Goal: Task Accomplishment & Management: Complete application form

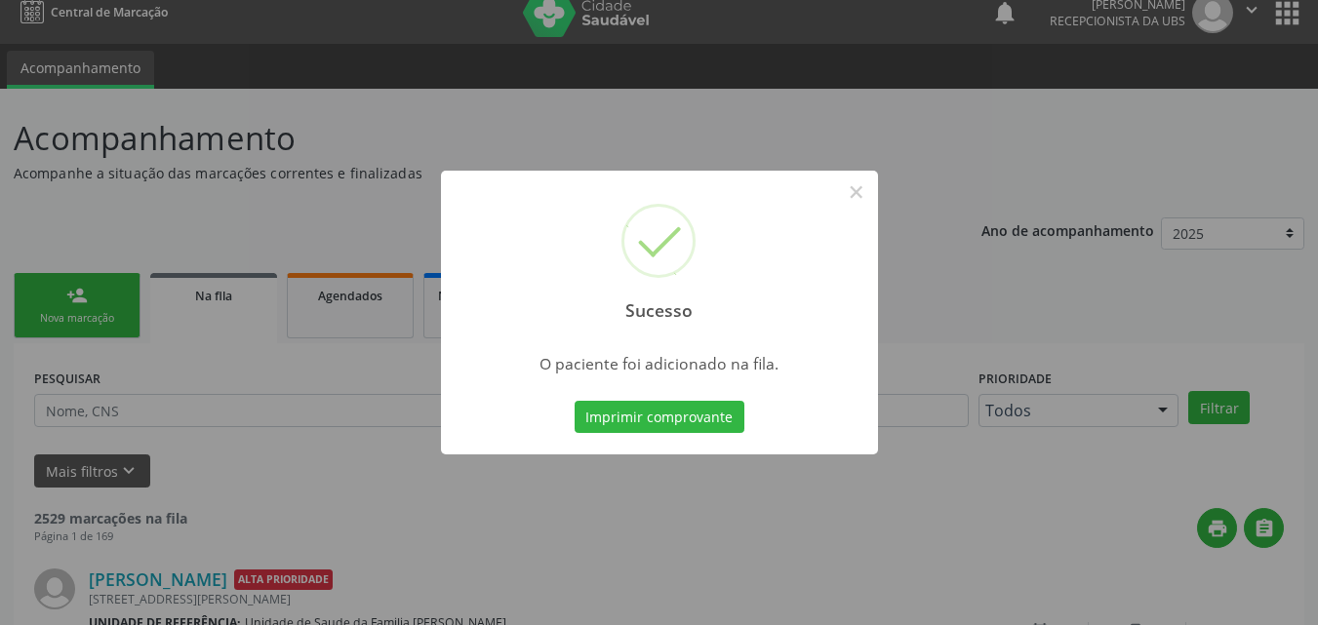
scroll to position [19, 0]
click at [851, 194] on button "×" at bounding box center [856, 192] width 33 height 33
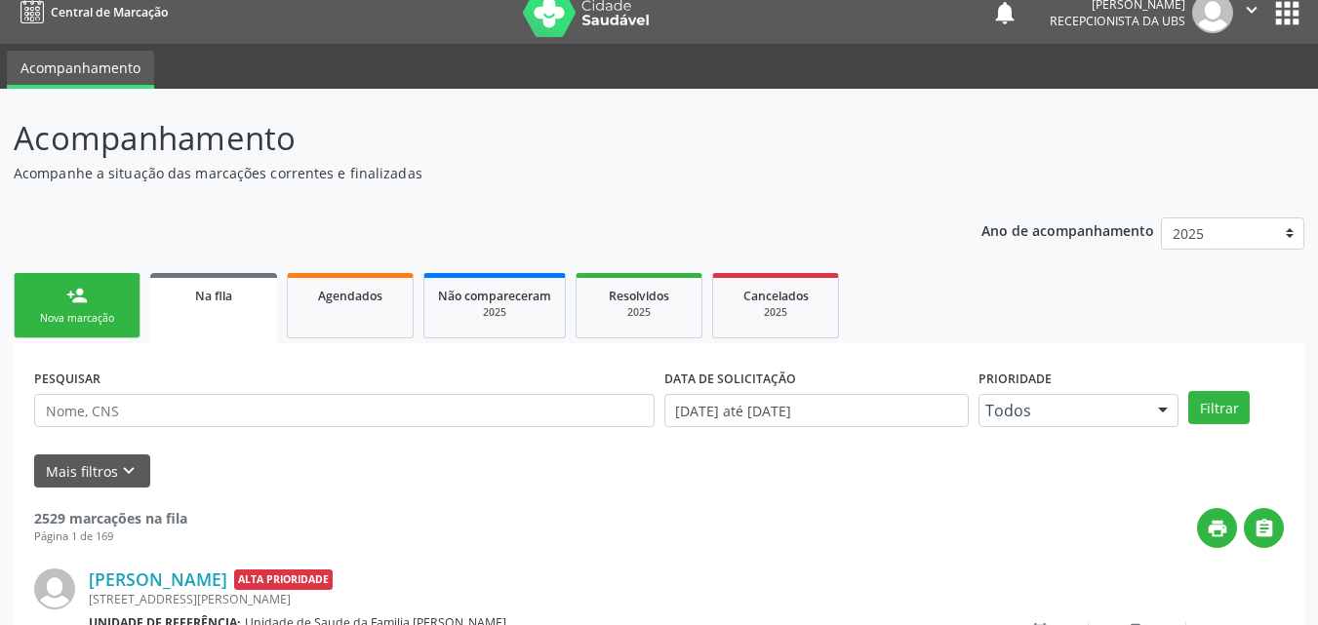
click at [104, 300] on link "person_add Nova marcação" at bounding box center [77, 305] width 127 height 65
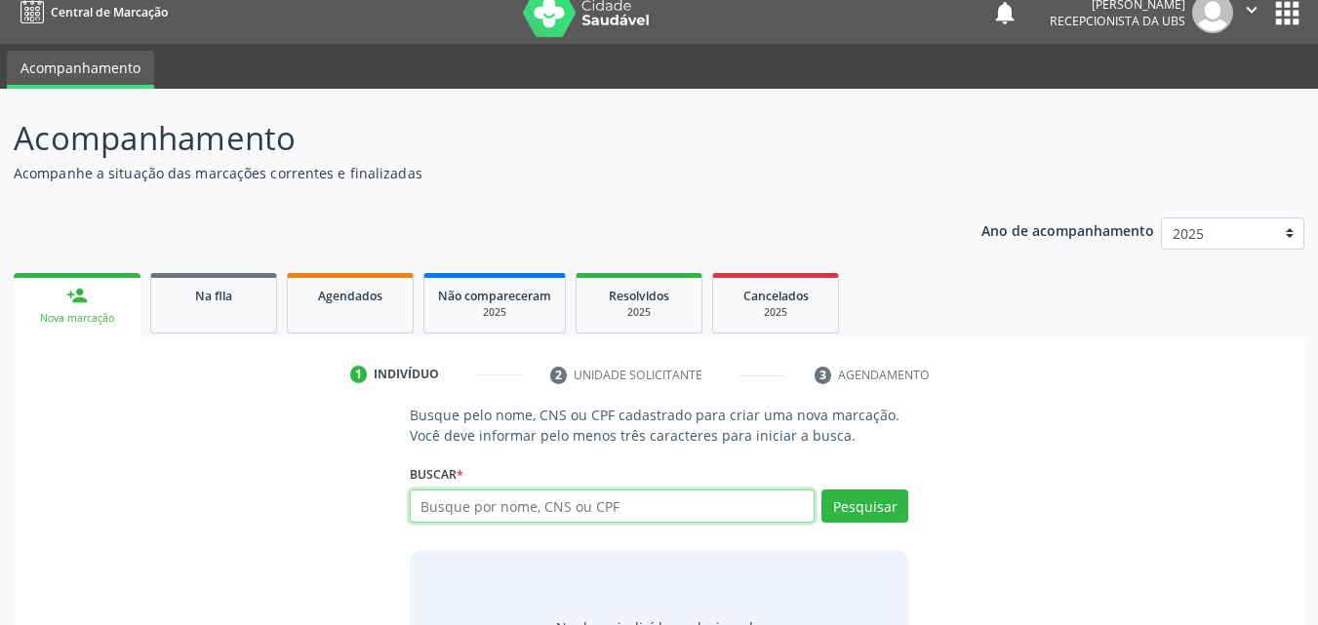
click at [537, 504] on input "text" at bounding box center [613, 506] width 406 height 33
type input "704701731933933"
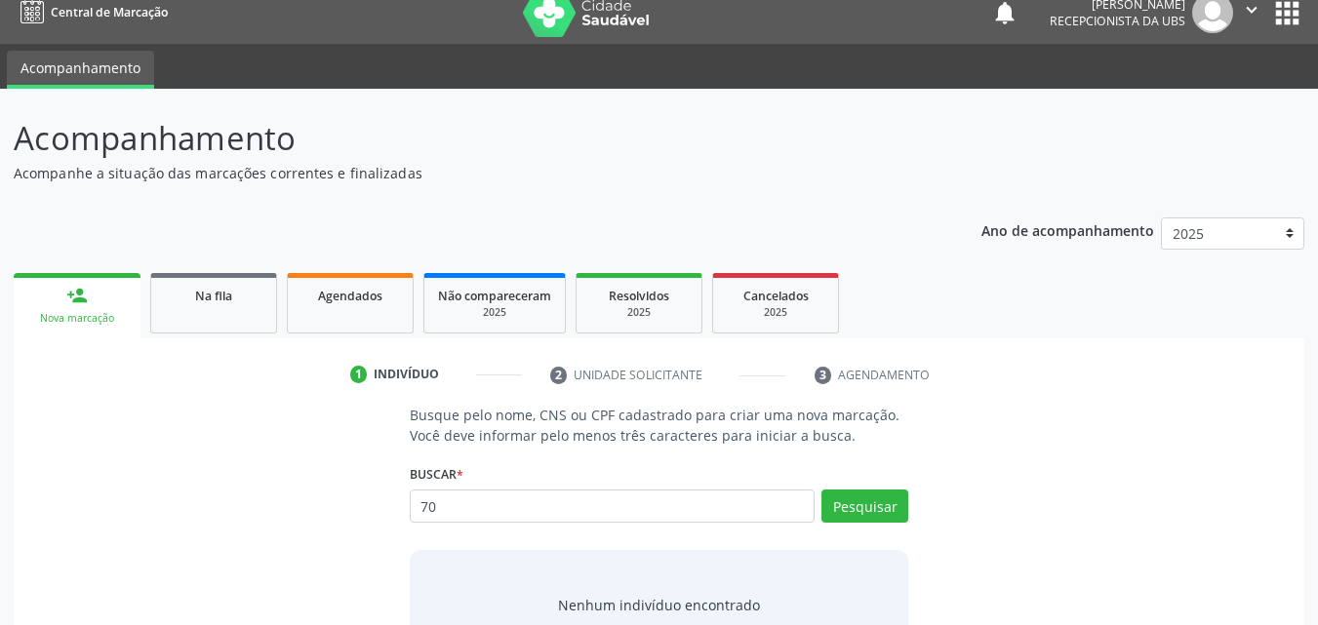
type input "7"
type input "704701731933933"
click at [645, 504] on input "704701731933933" at bounding box center [613, 506] width 406 height 33
type input "7"
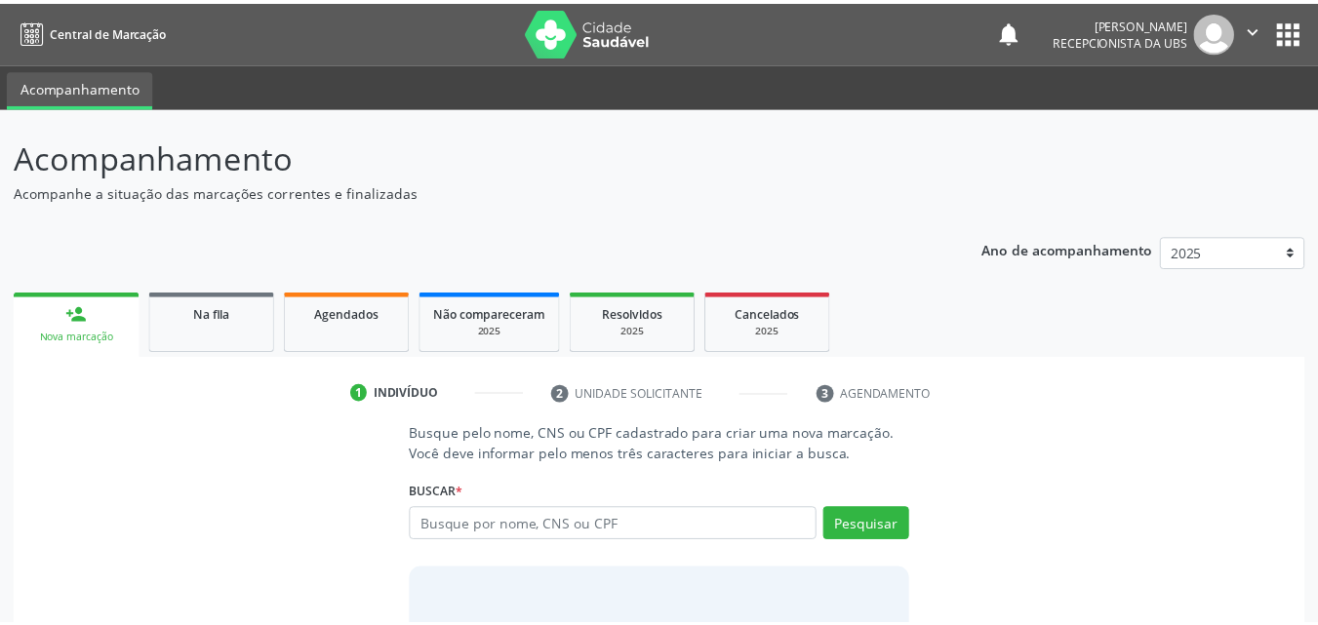
scroll to position [19, 0]
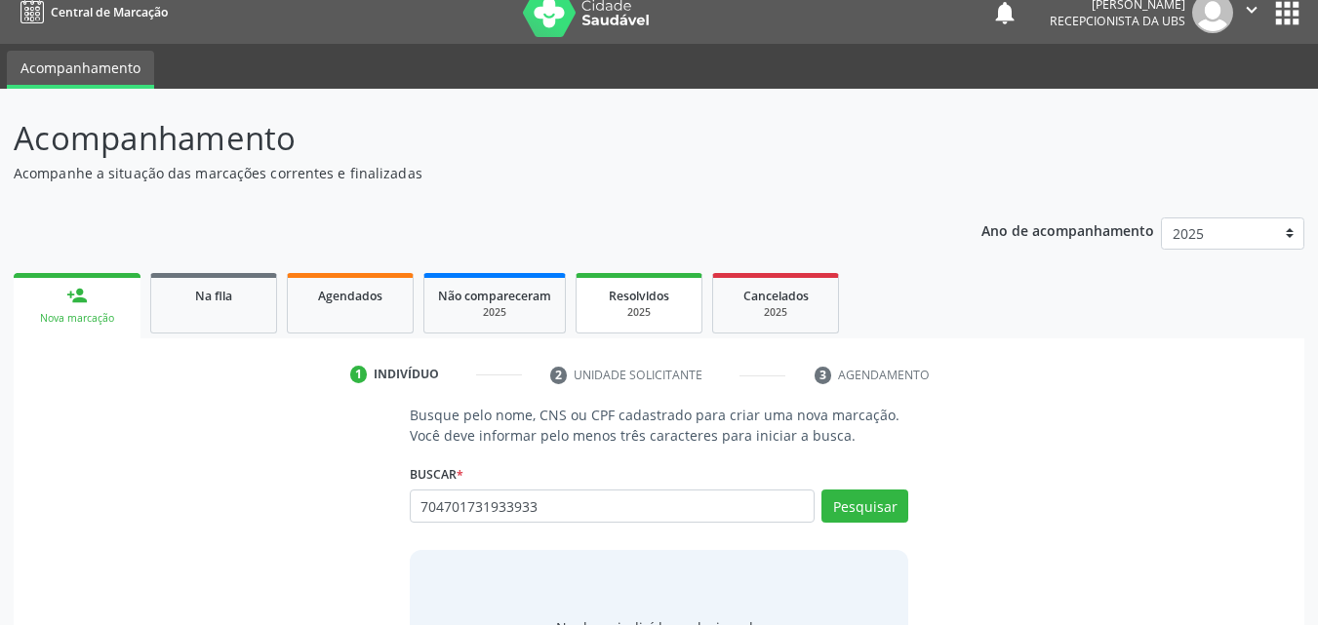
type input "704701731933933"
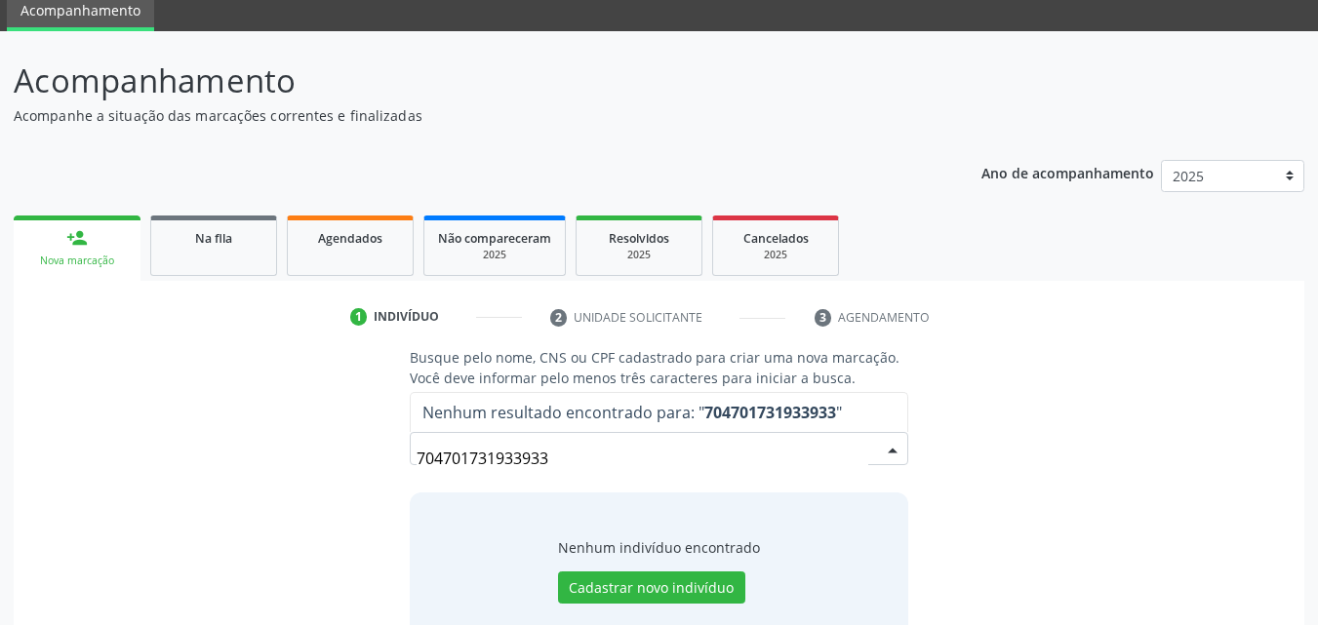
scroll to position [127, 0]
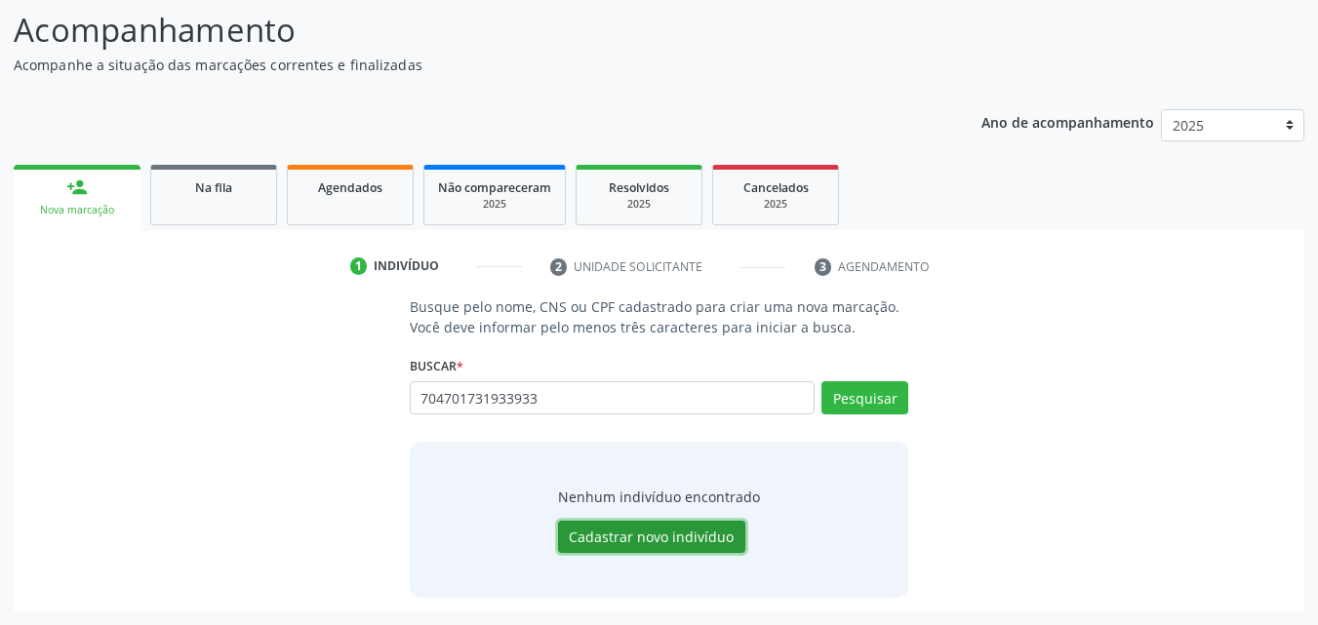
click at [616, 526] on button "Cadastrar novo indivíduo" at bounding box center [651, 537] width 187 height 33
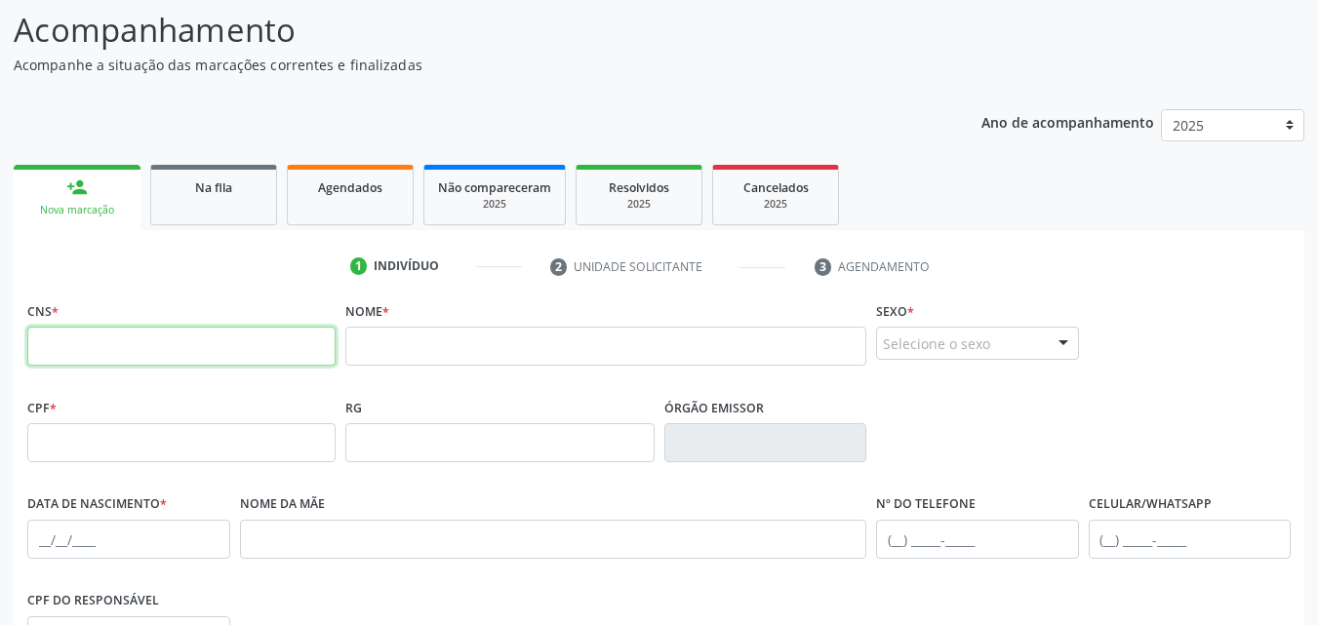
click at [206, 340] on input "text" at bounding box center [181, 346] width 308 height 39
paste input "704 7017 3193 3933"
type input "704 7017 3193 3933"
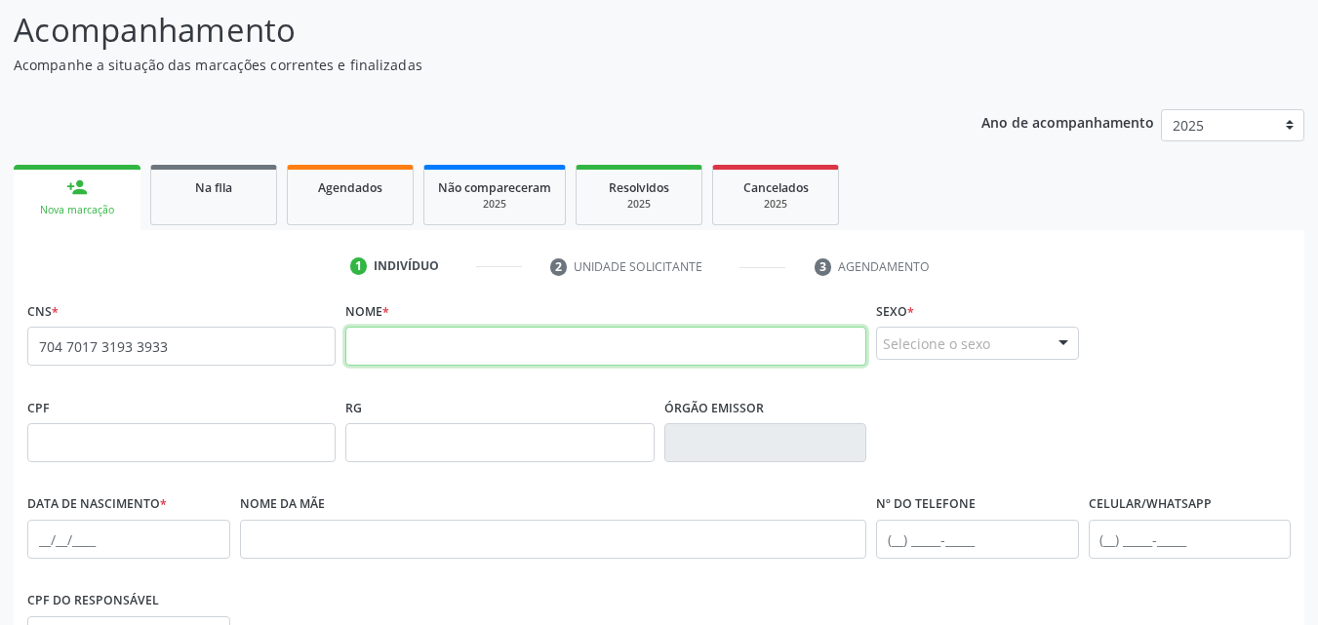
click at [486, 364] on input "text" at bounding box center [605, 346] width 521 height 39
type input "[PERSON_NAME]"
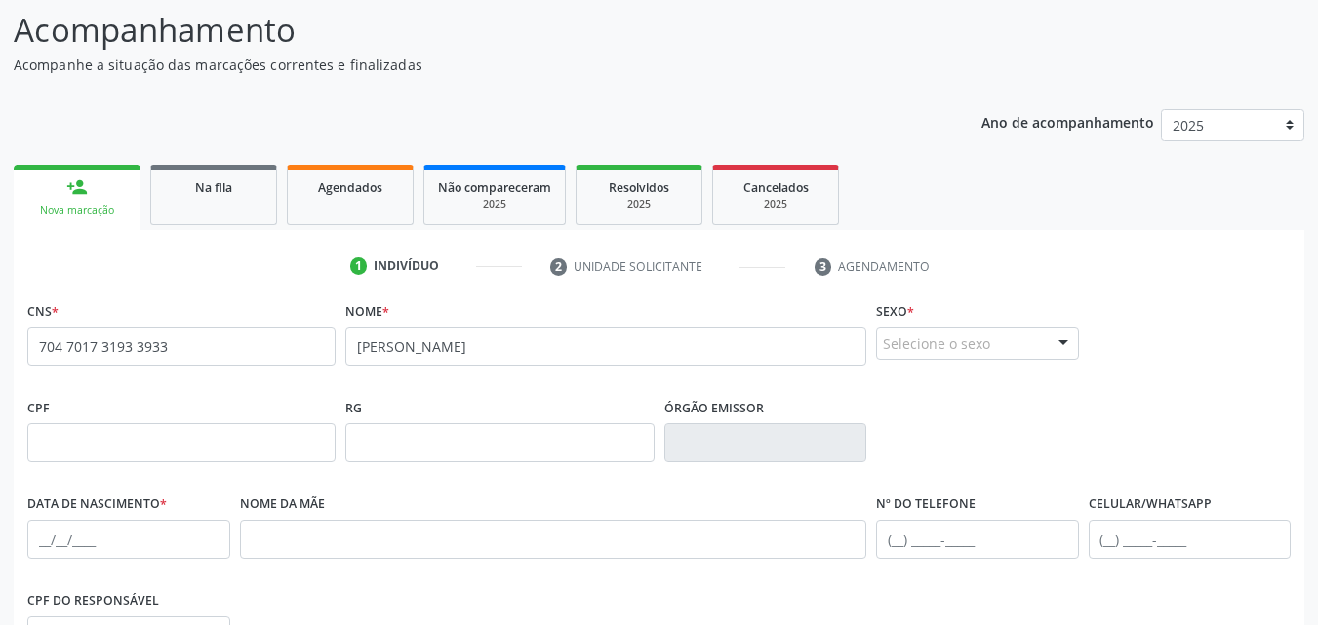
click at [957, 343] on div "Selecione o sexo" at bounding box center [977, 343] width 203 height 33
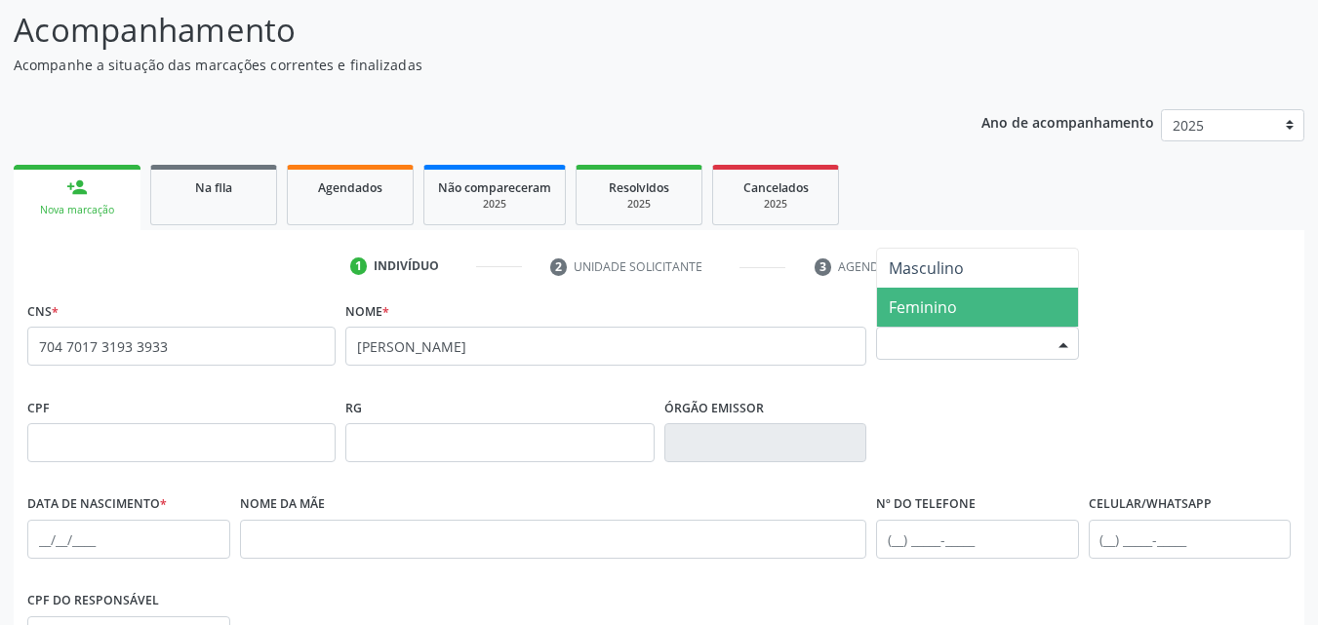
click at [930, 302] on span "Feminino" at bounding box center [923, 307] width 68 height 21
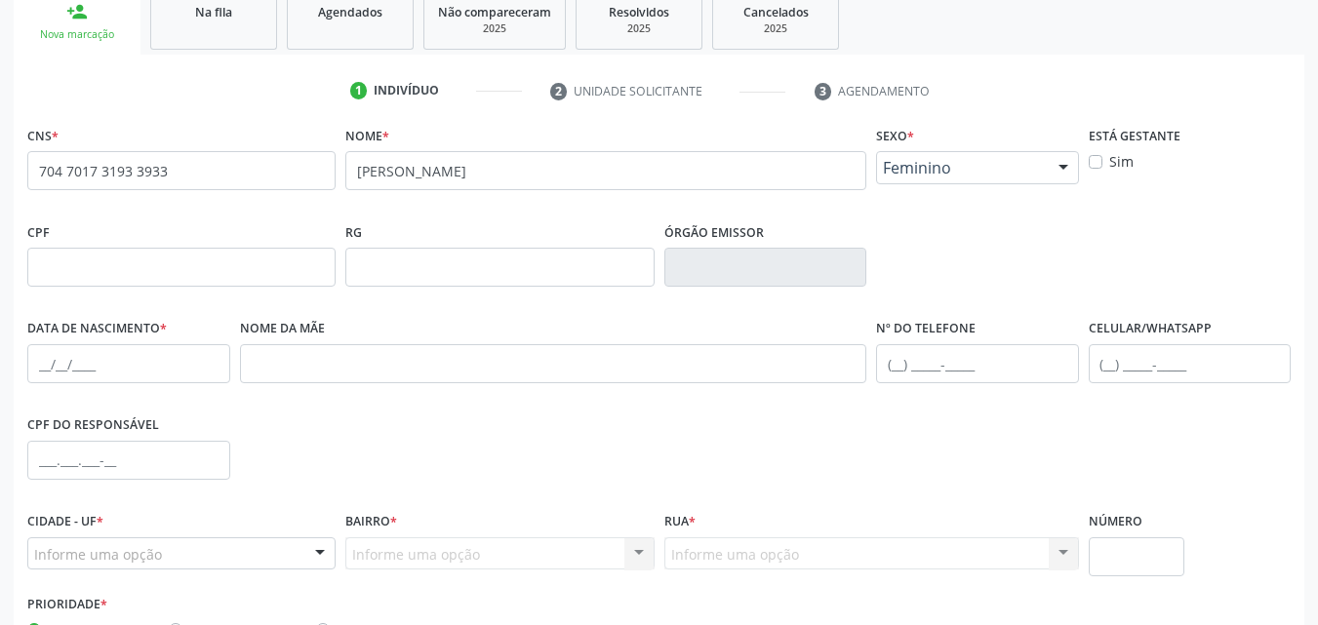
scroll to position [322, 0]
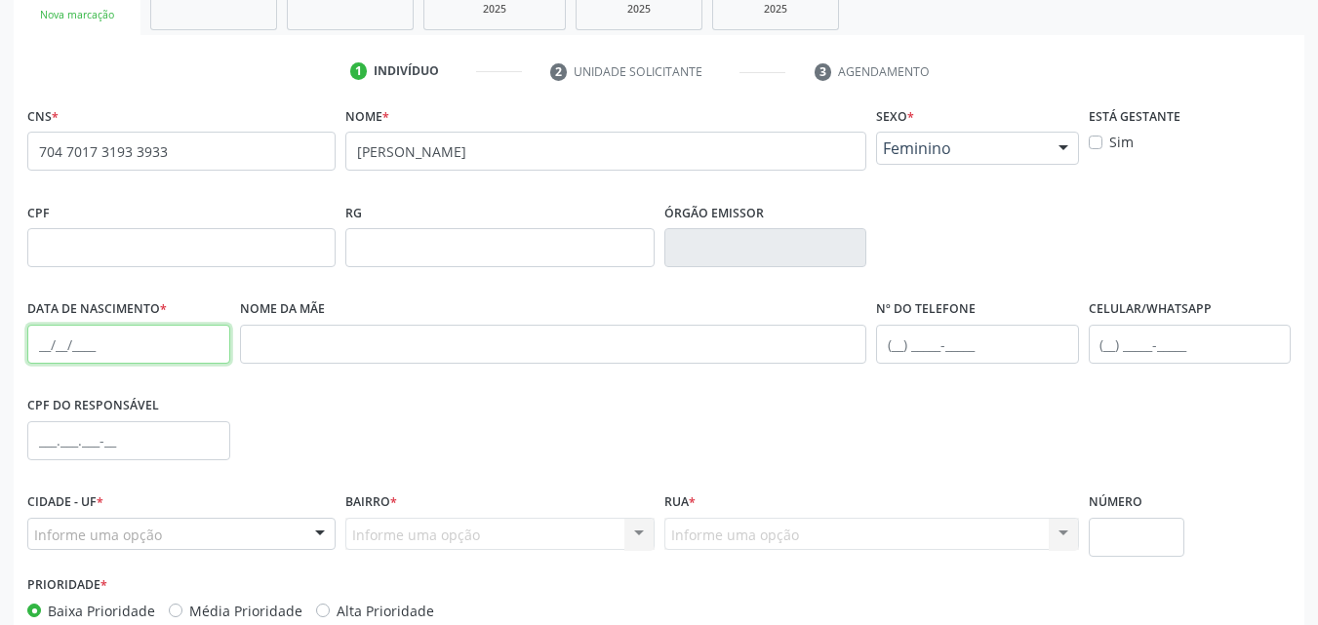
click at [88, 348] on input "text" at bounding box center [128, 344] width 203 height 39
type input "[DATE]"
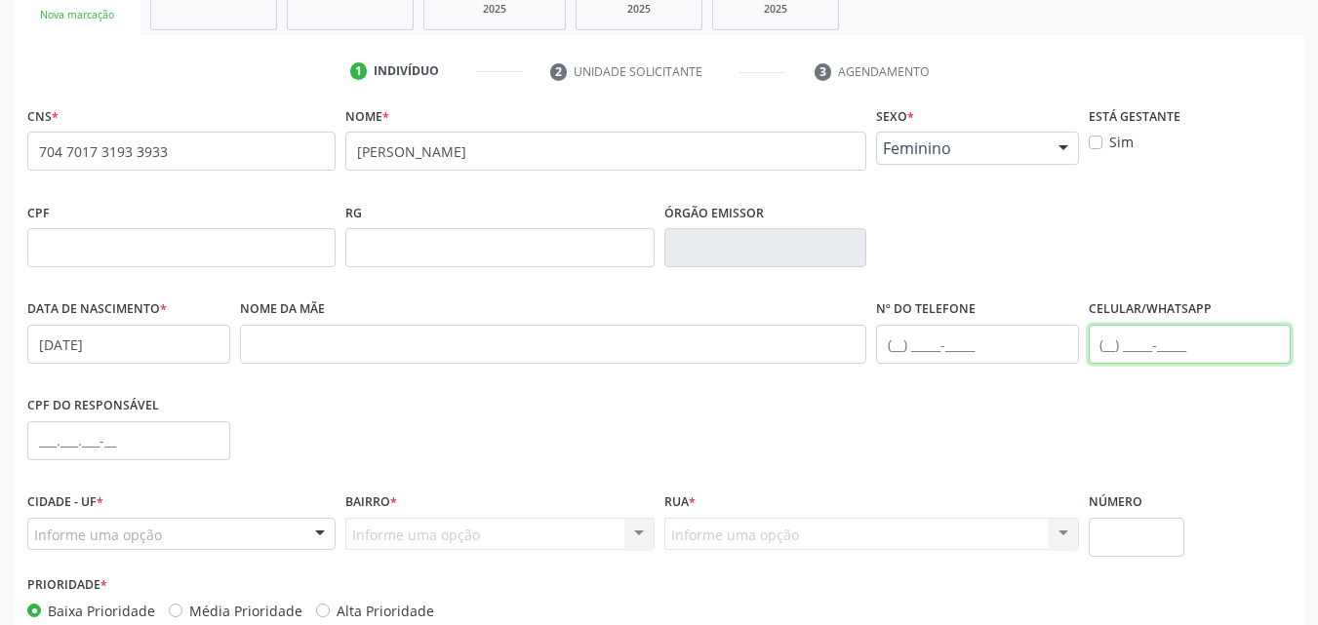
click at [1156, 350] on input "text" at bounding box center [1190, 344] width 203 height 39
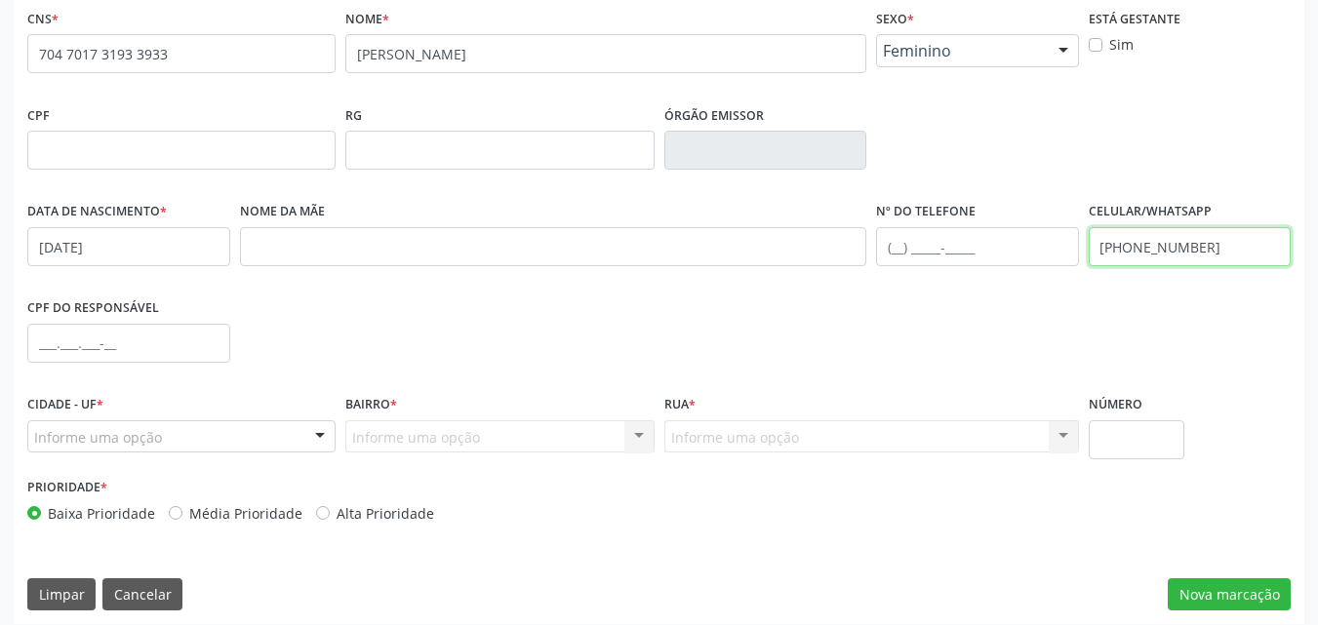
scroll to position [432, 0]
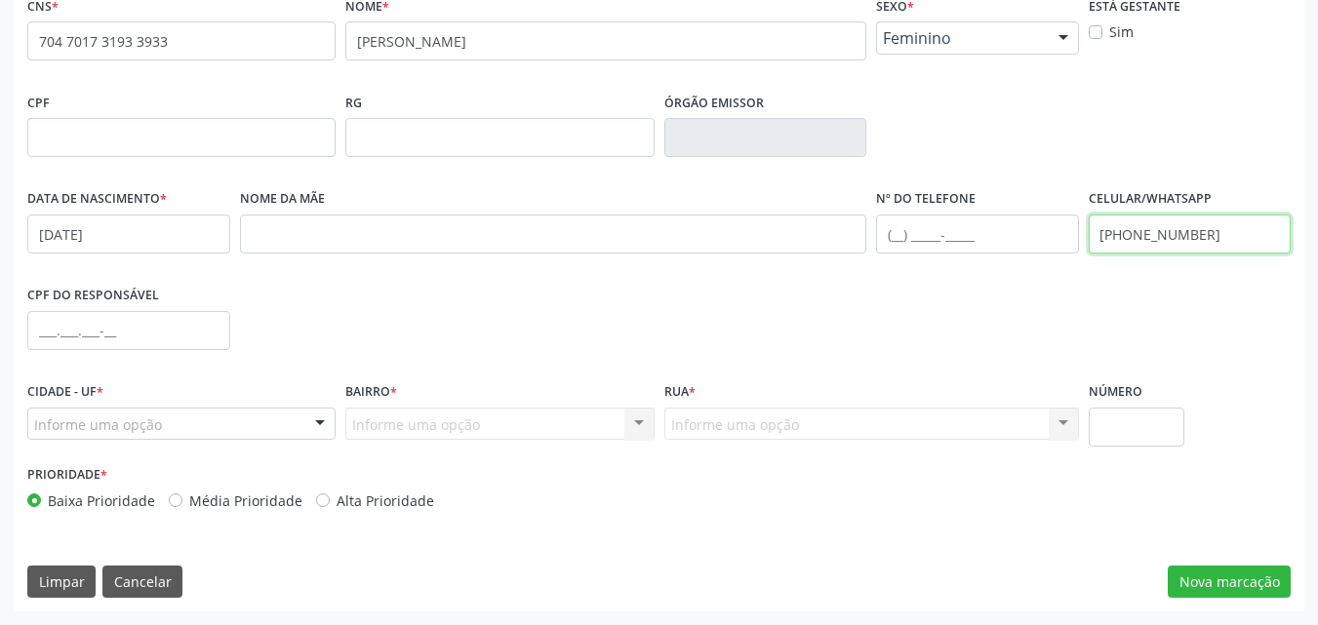
type input "[PHONE_NUMBER]"
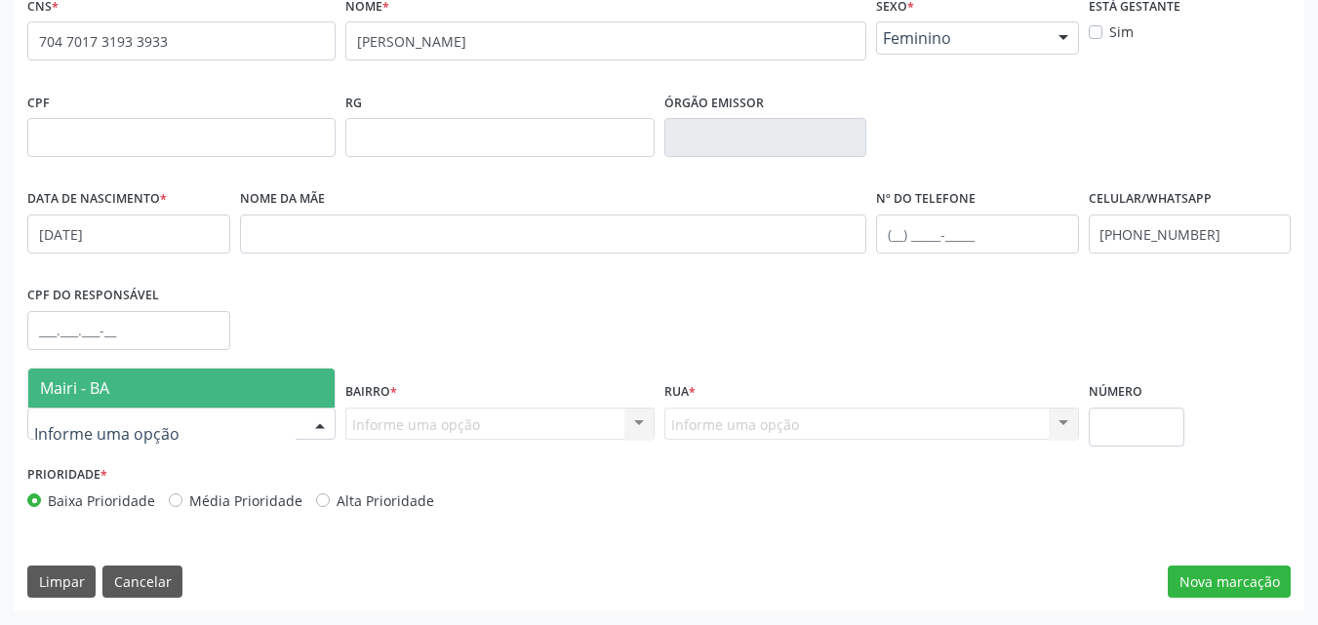
click at [148, 388] on span "Mairi - BA" at bounding box center [181, 388] width 306 height 39
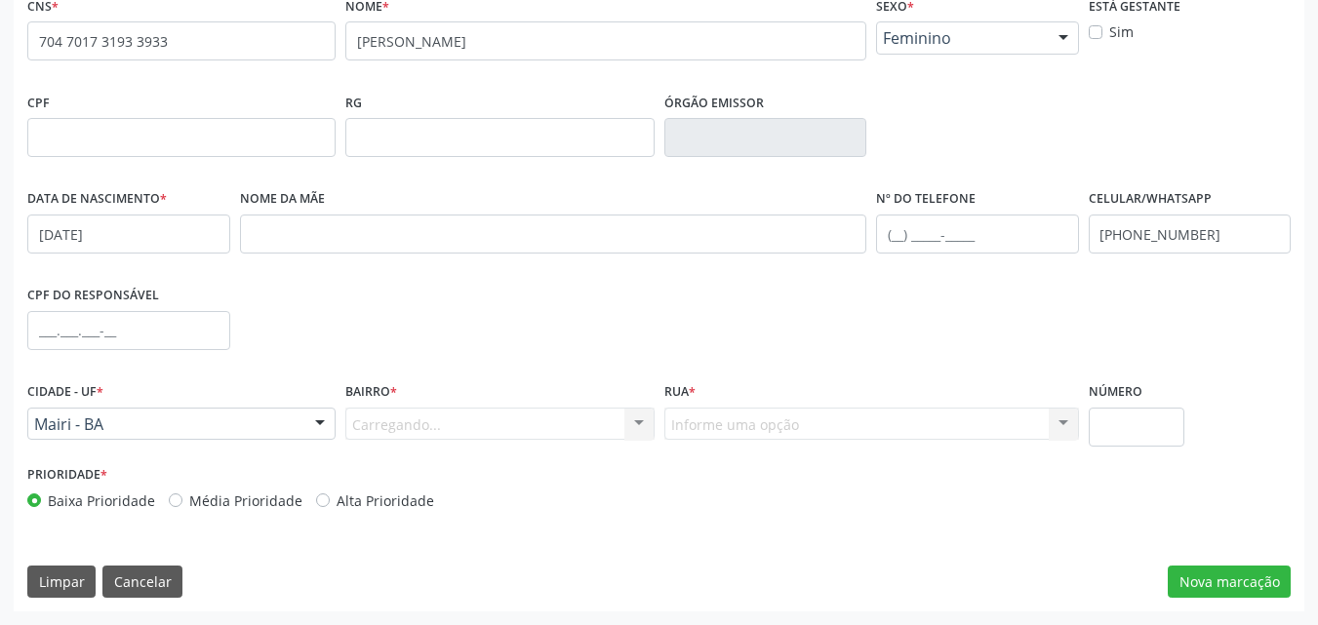
click at [356, 424] on div "Carregando... Nenhum resultado encontrado para: " " Nenhuma opção encontrada. D…" at bounding box center [499, 424] width 308 height 33
click at [361, 429] on div "Carregando... Nenhum resultado encontrado para: " " Nenhuma opção encontrada. D…" at bounding box center [499, 424] width 308 height 33
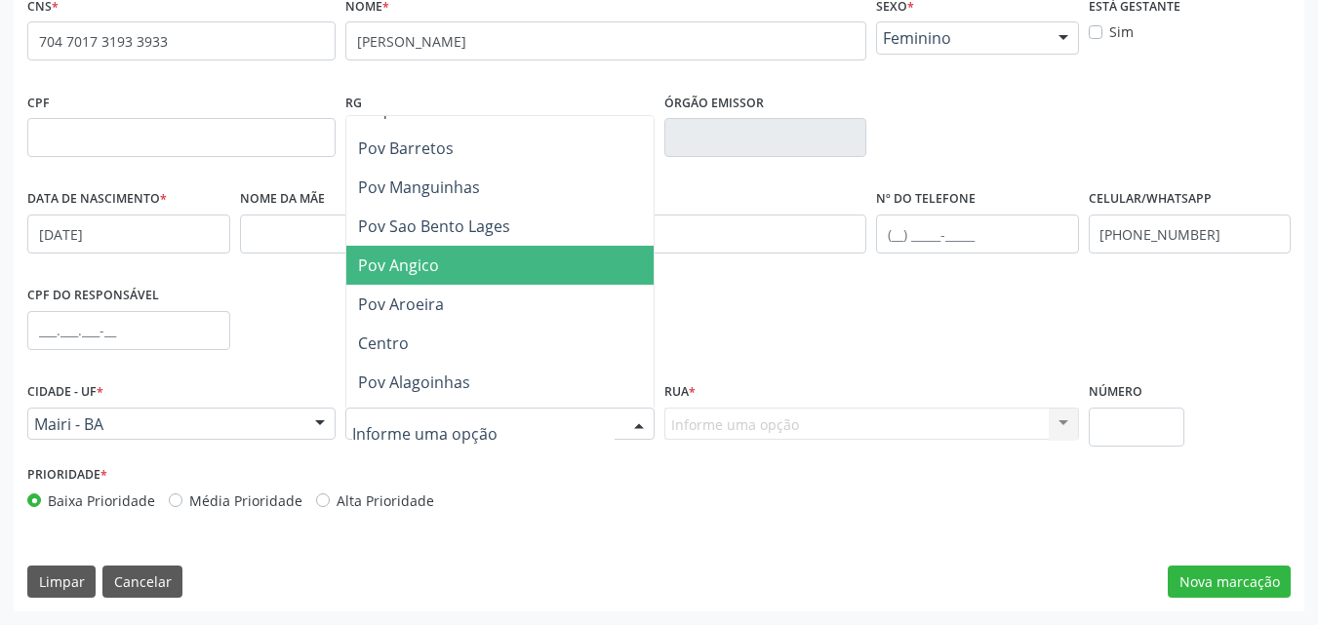
scroll to position [1269, 0]
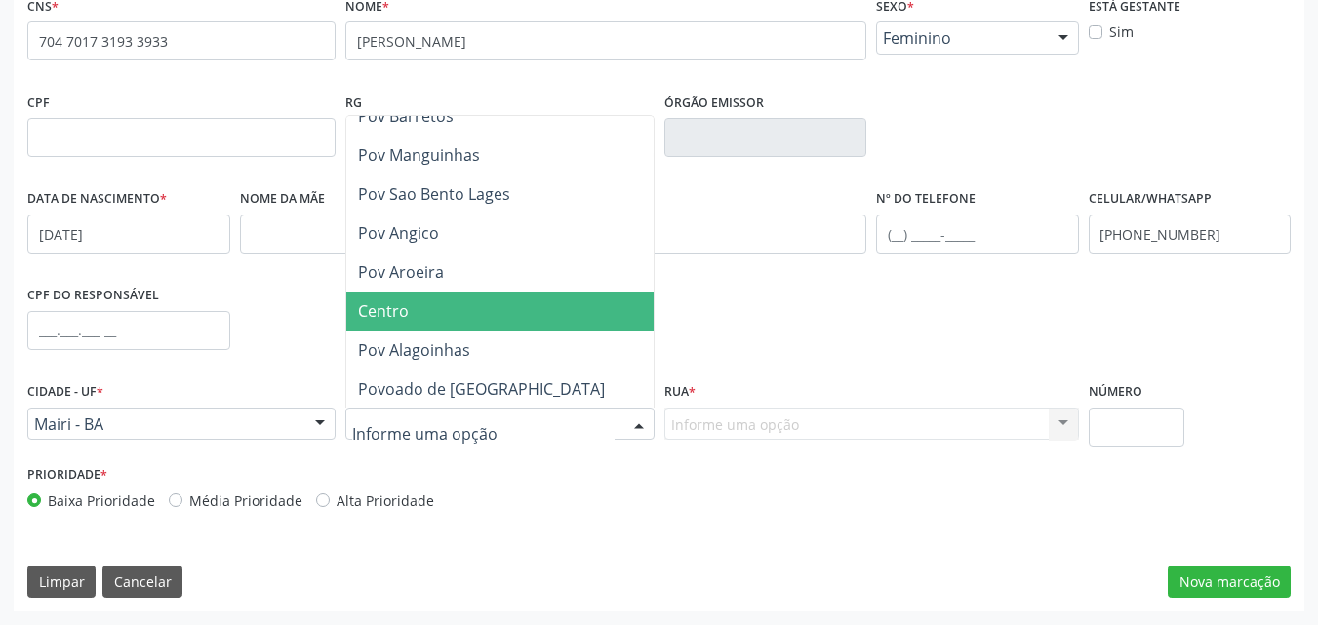
click at [475, 320] on span "Centro" at bounding box center [499, 311] width 306 height 39
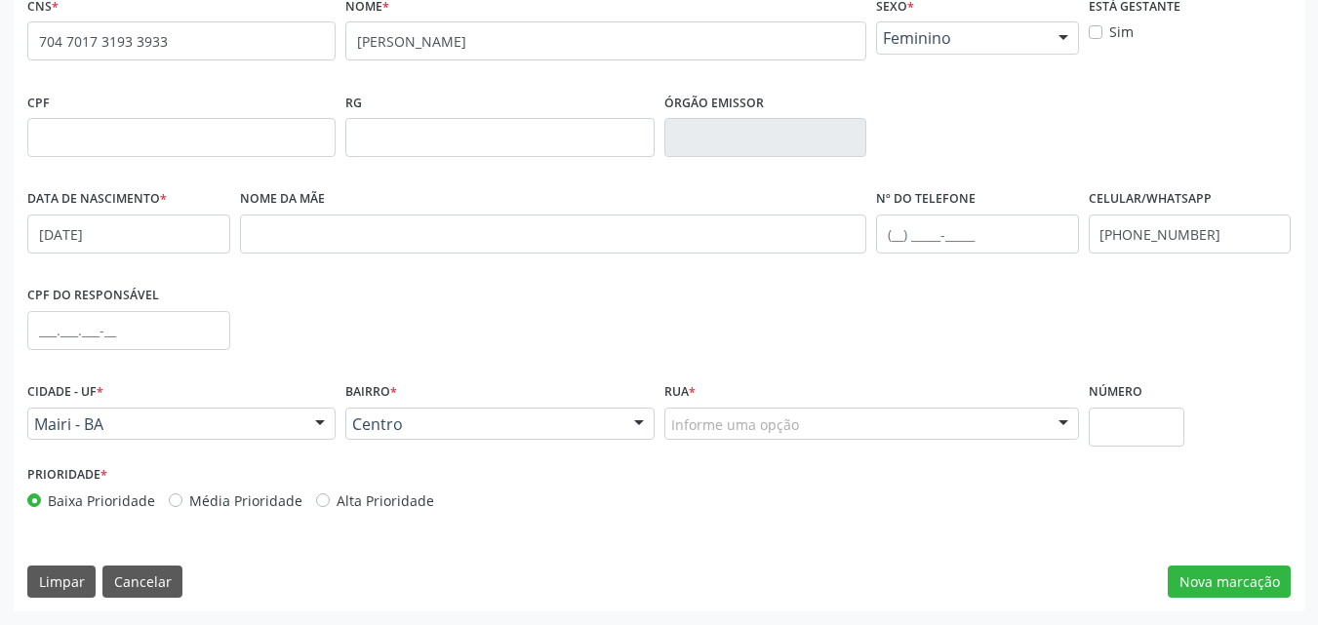
click at [694, 435] on div "Informe uma opção" at bounding box center [872, 424] width 415 height 33
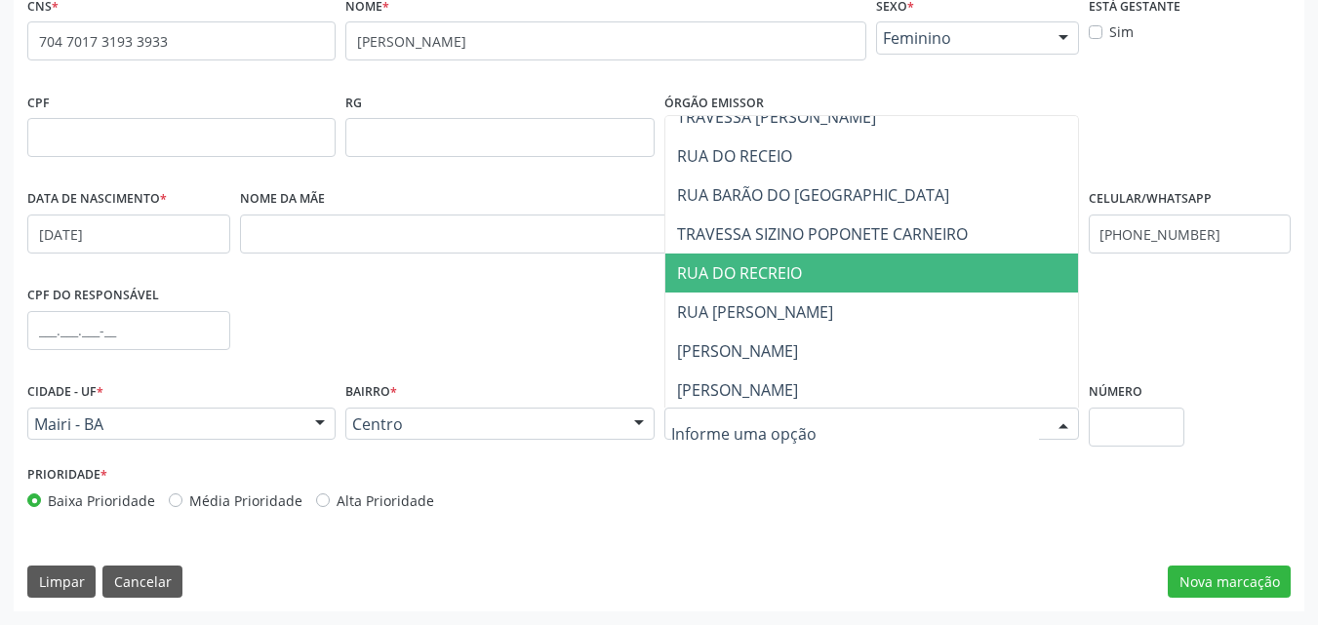
scroll to position [0, 0]
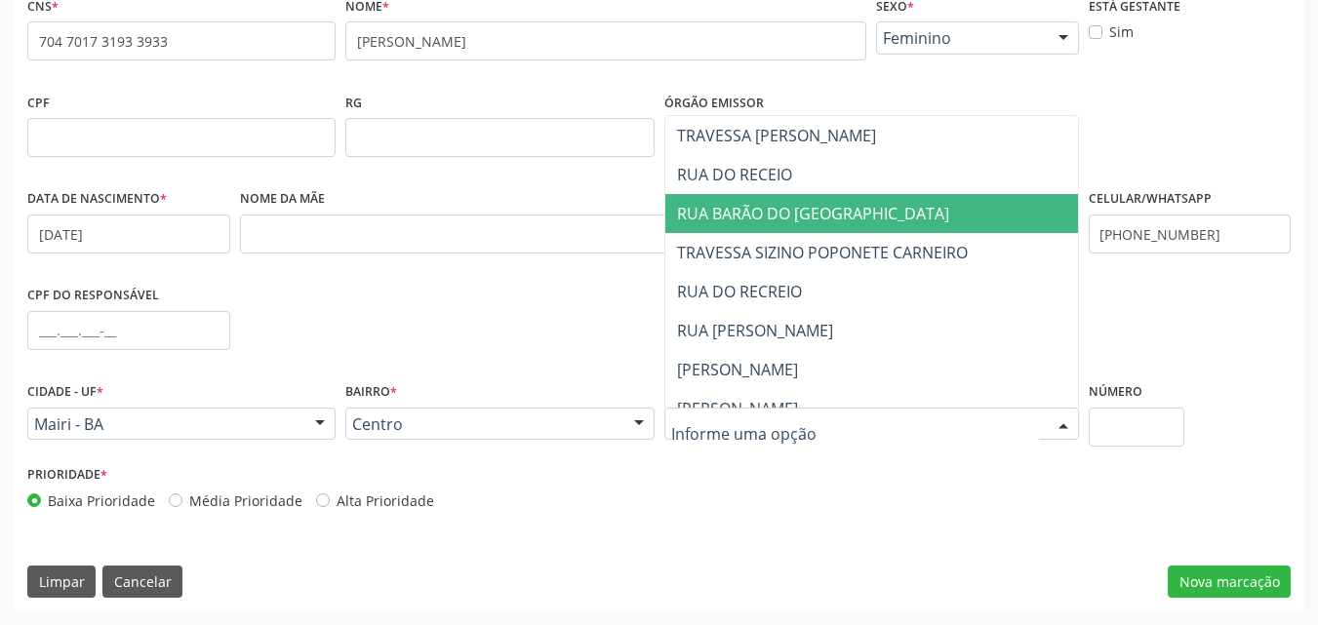
click at [794, 203] on span "RUA BARÃO DO [GEOGRAPHIC_DATA]" at bounding box center [813, 213] width 272 height 21
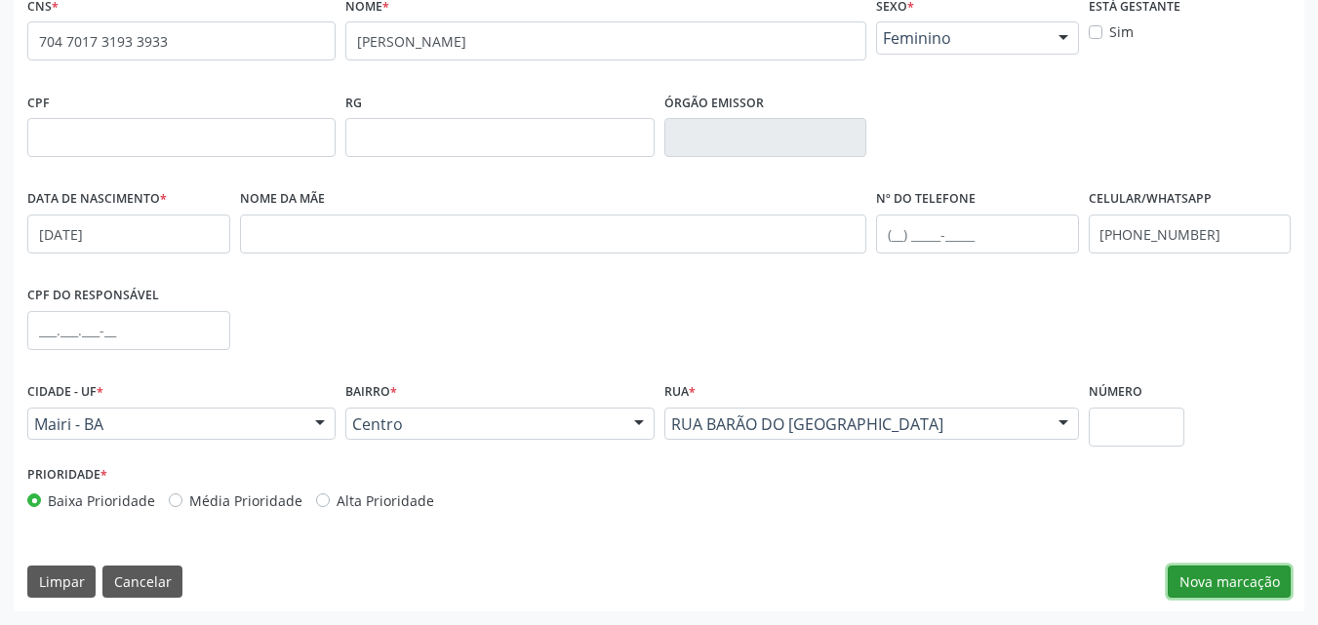
click at [1228, 582] on button "Nova marcação" at bounding box center [1229, 582] width 123 height 33
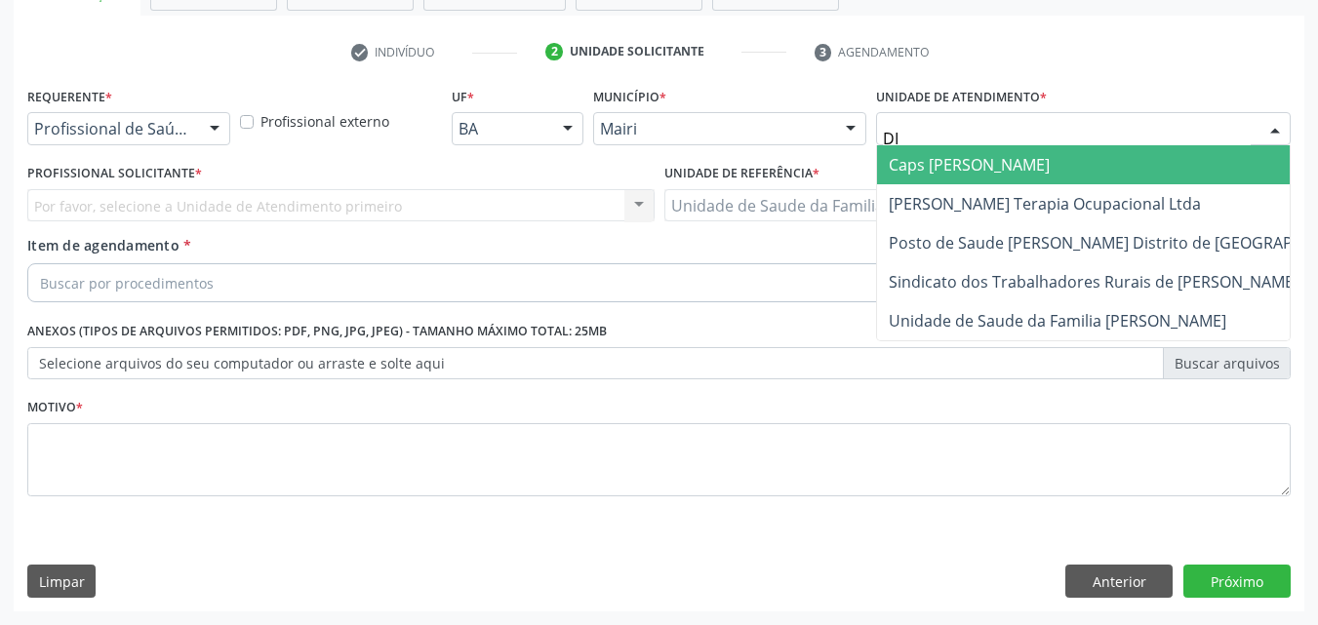
type input "DIL"
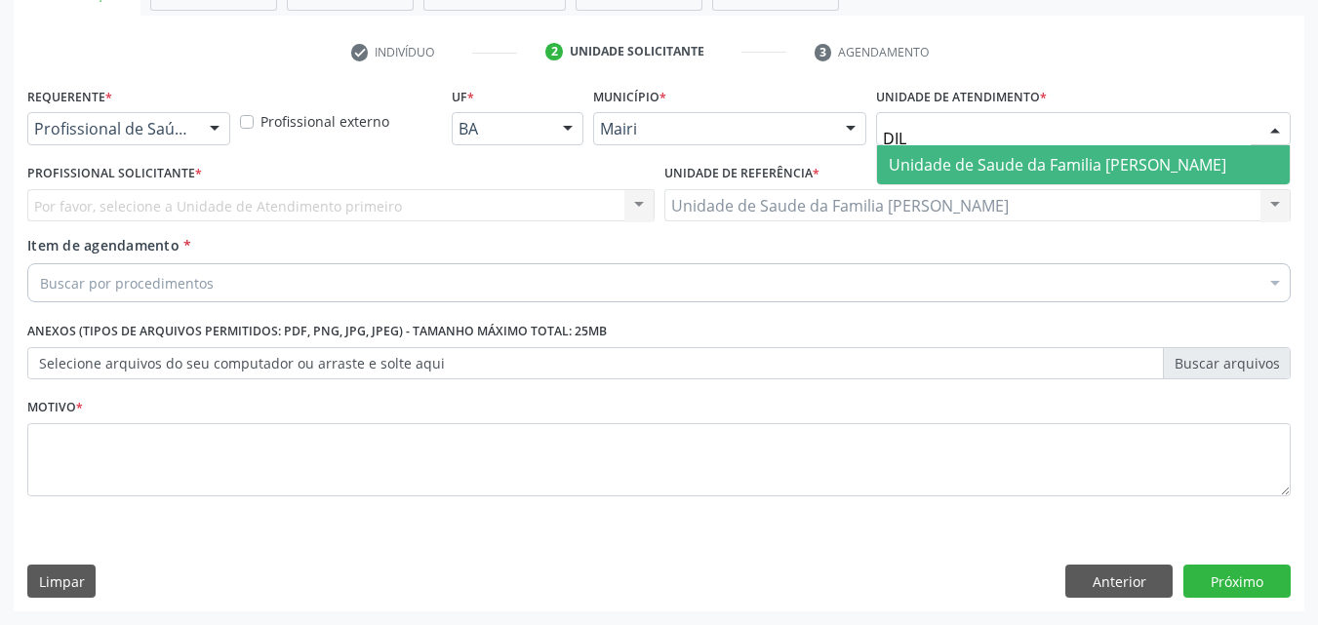
click at [995, 162] on span "Unidade de Saude da Familia [PERSON_NAME]" at bounding box center [1058, 164] width 338 height 21
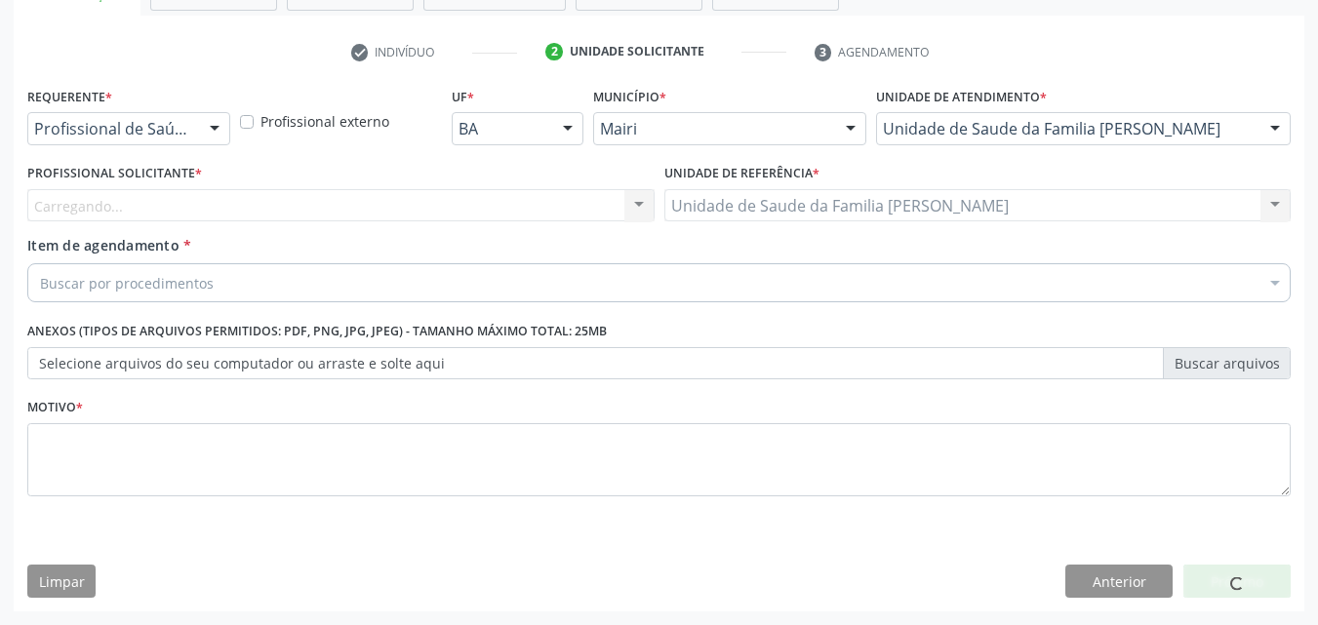
click at [88, 197] on div "Carregando... Nenhum resultado encontrado para: " " Não há nenhuma opção para s…" at bounding box center [340, 205] width 627 height 33
click at [88, 202] on div "Carregando... Nenhum resultado encontrado para: " " Não há nenhuma opção para s…" at bounding box center [340, 205] width 627 height 33
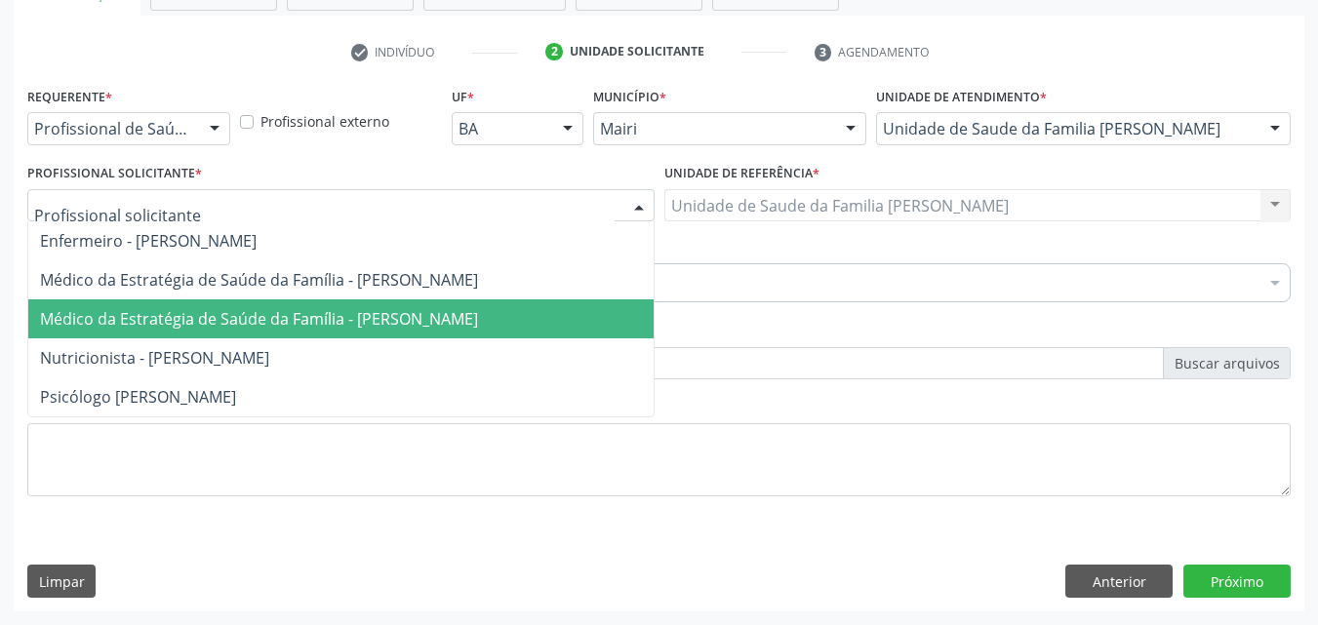
click at [156, 325] on span "Médico da Estratégia de Saúde da Família - [PERSON_NAME]" at bounding box center [259, 318] width 438 height 21
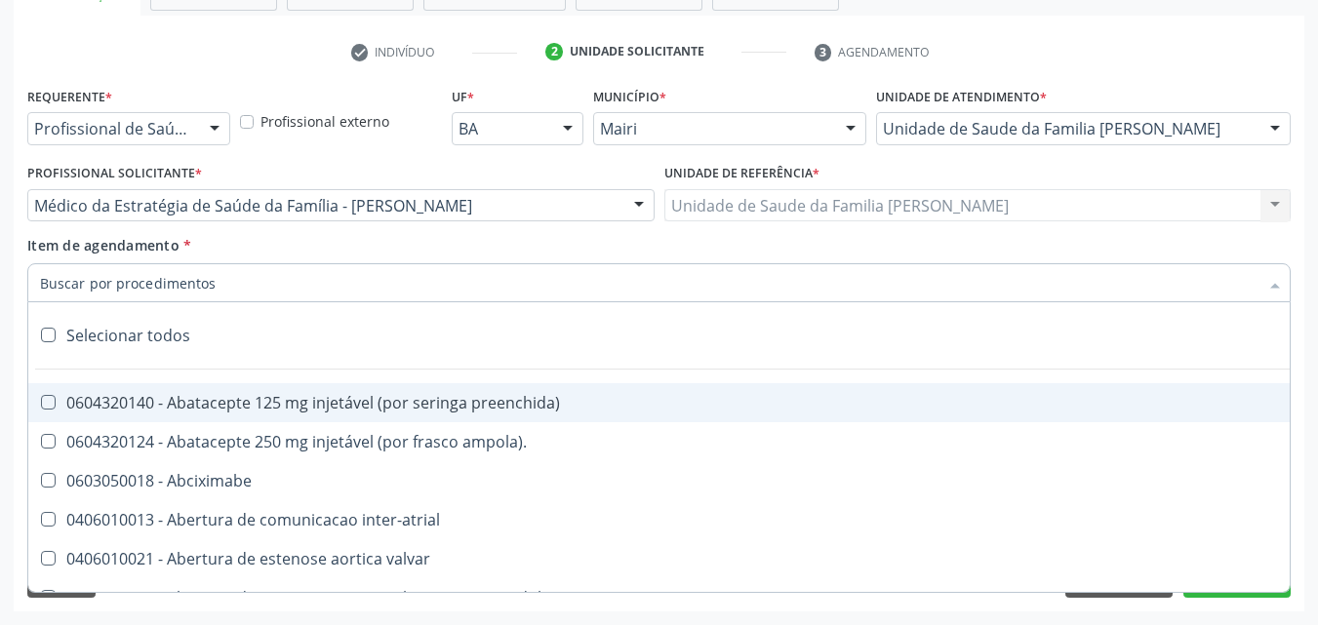
click at [162, 285] on input "Item de agendamento *" at bounding box center [649, 282] width 1219 height 39
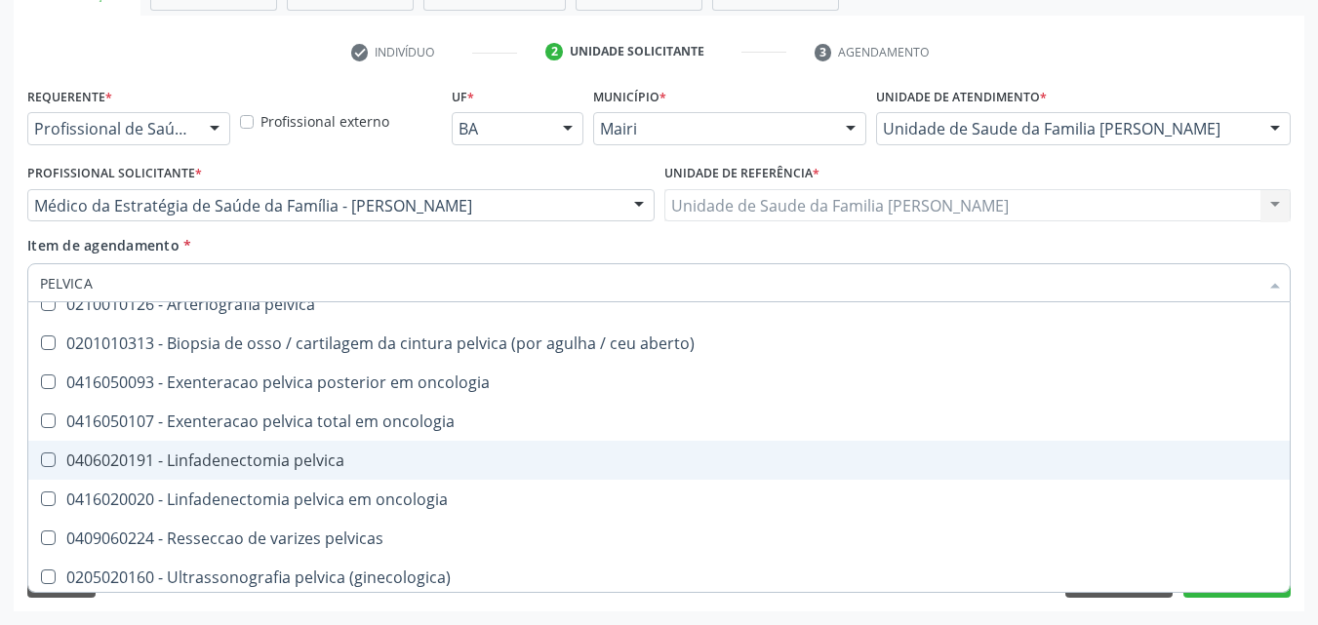
scroll to position [22, 0]
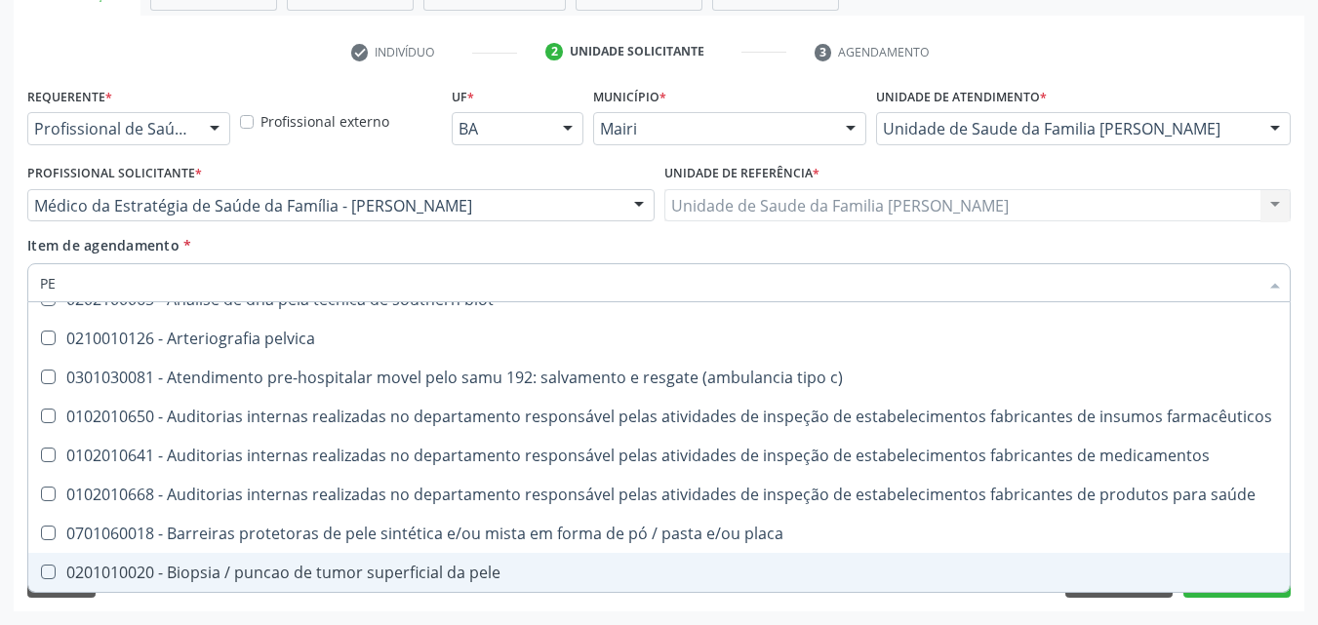
type input "P"
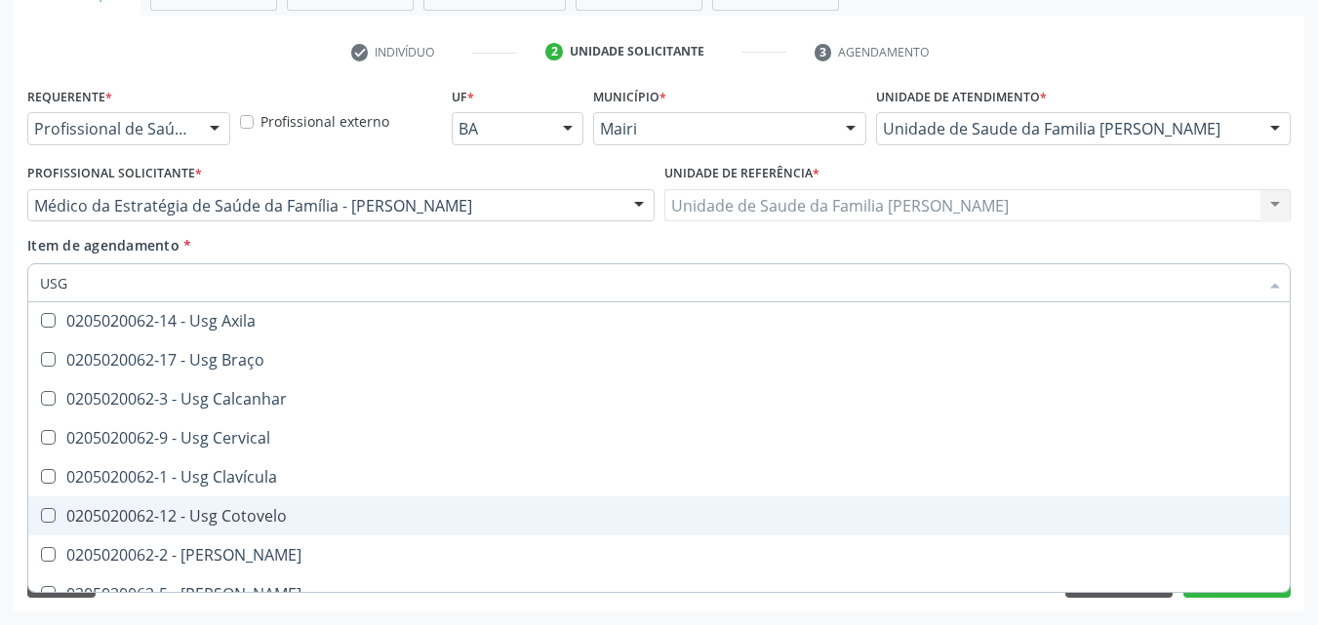
scroll to position [0, 0]
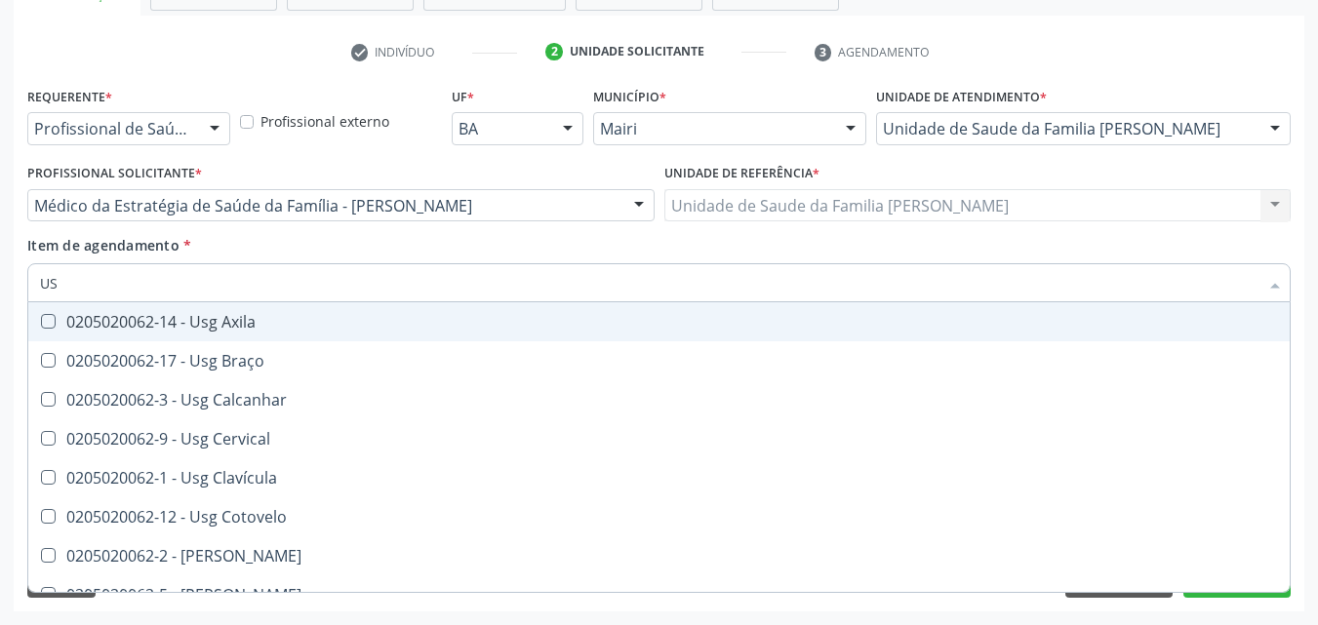
type input "U"
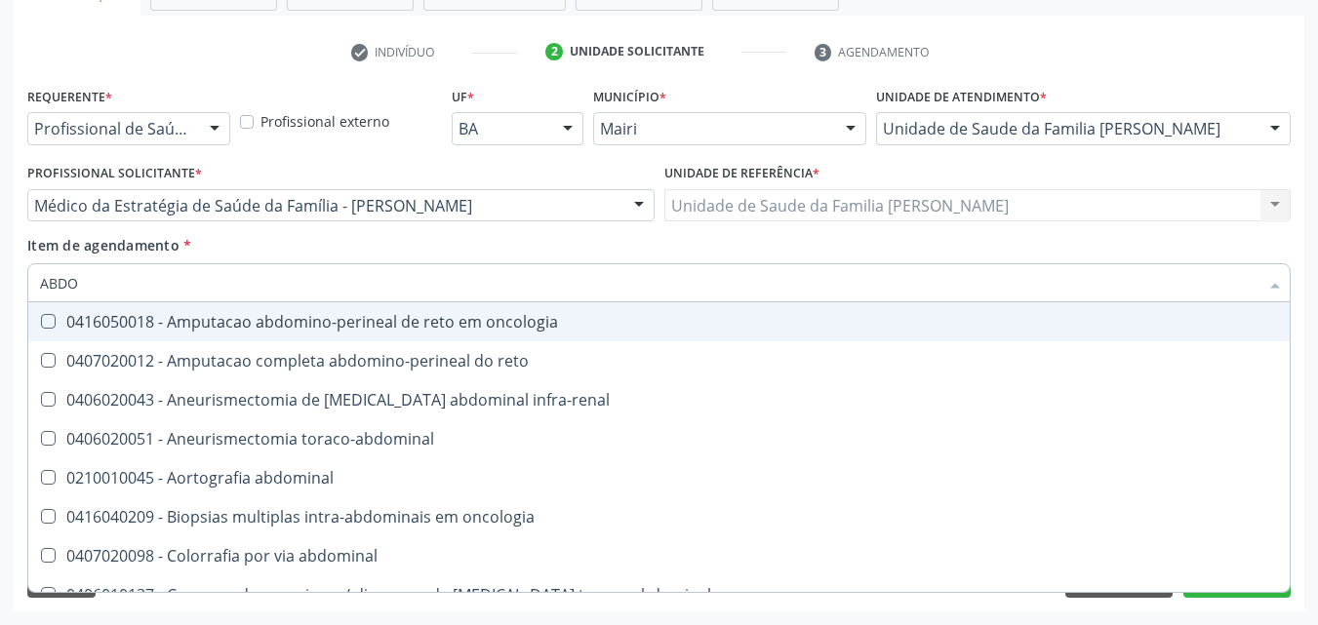
type input "ABDOM"
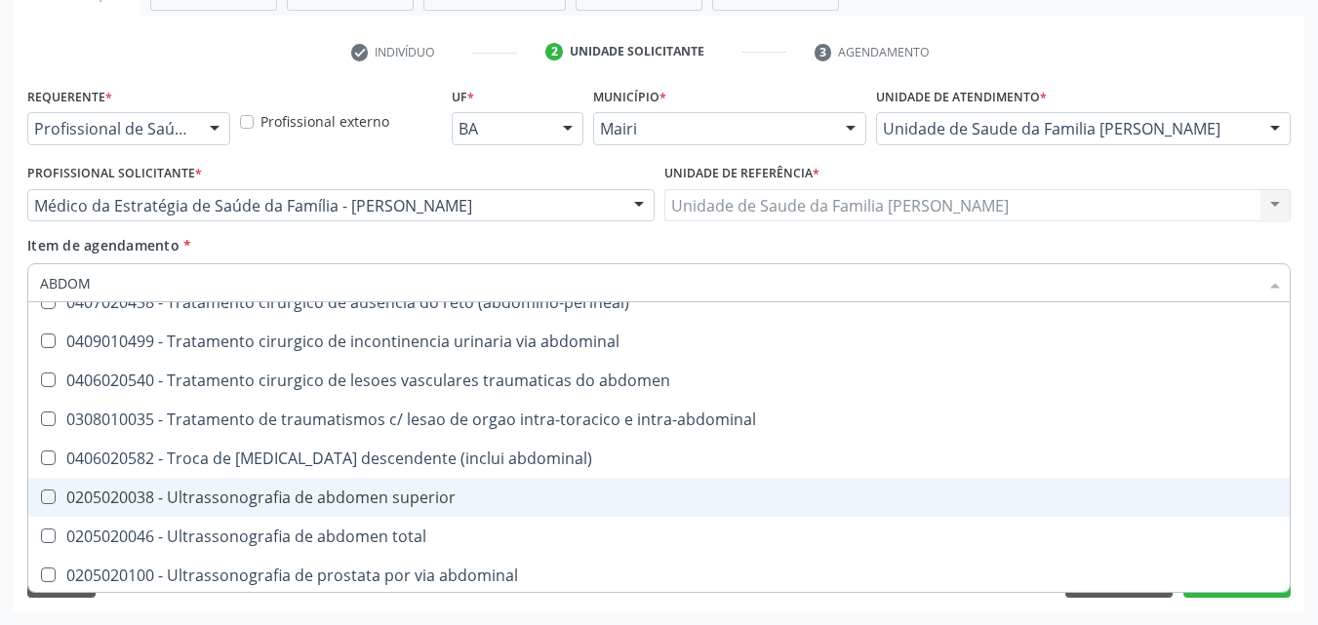
scroll to position [1271, 0]
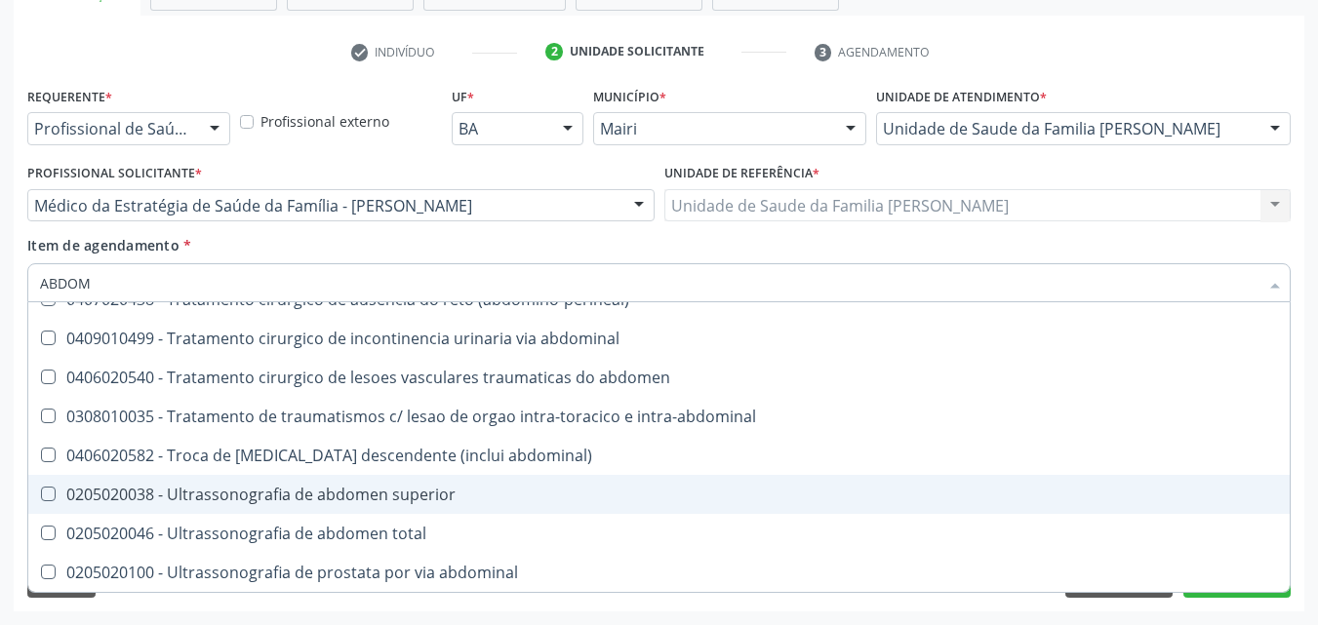
click at [393, 496] on div "0205020038 - Ultrassonografia de abdomen superior" at bounding box center [659, 495] width 1238 height 16
checkbox superior "true"
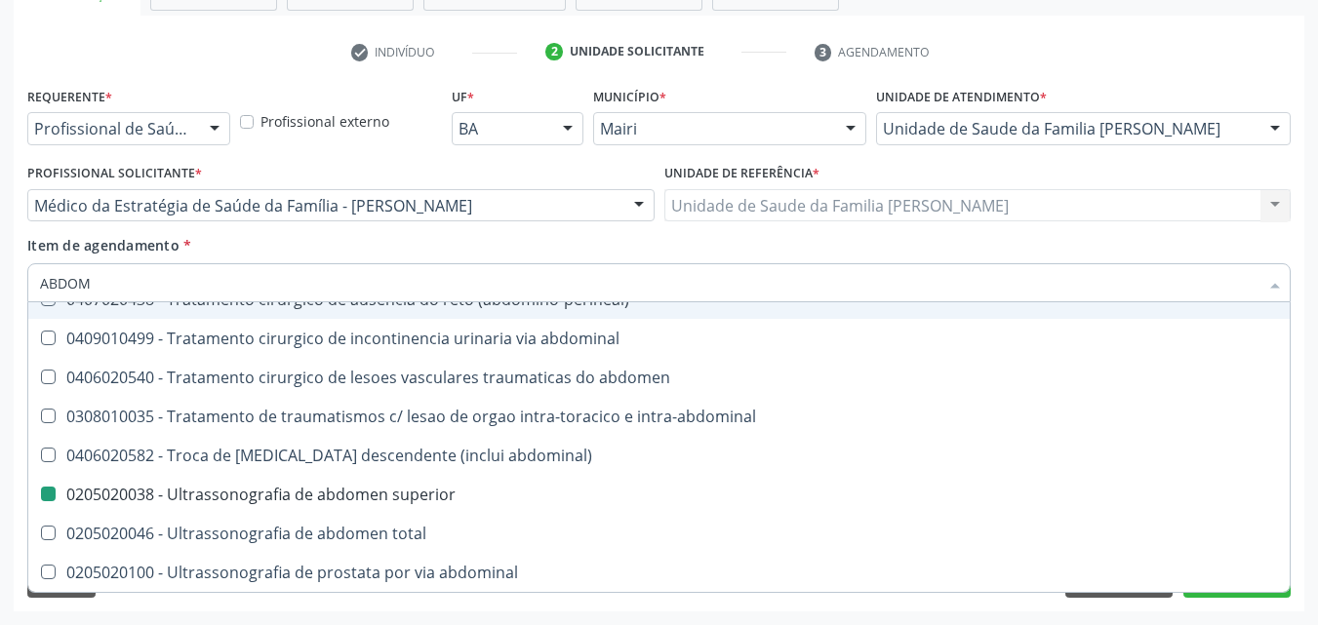
click at [436, 246] on div "Item de agendamento * [PERSON_NAME] seleção 0416050018 - Amputacao abdomino-per…" at bounding box center [659, 265] width 1264 height 61
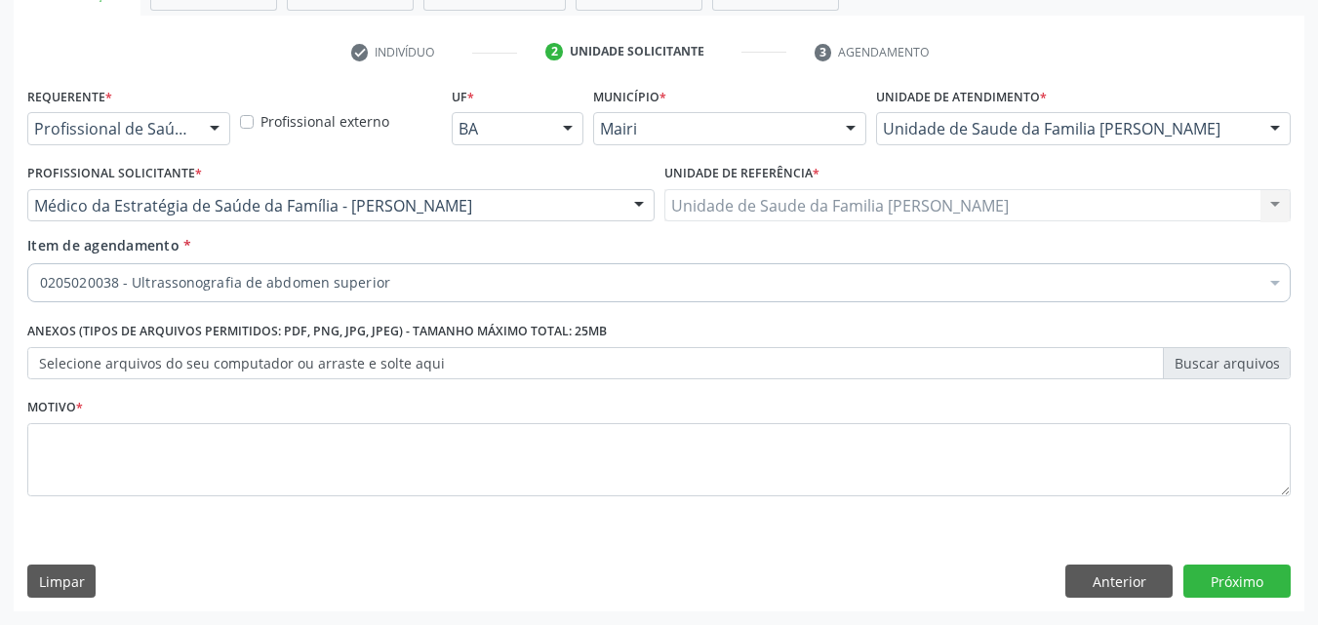
scroll to position [0, 0]
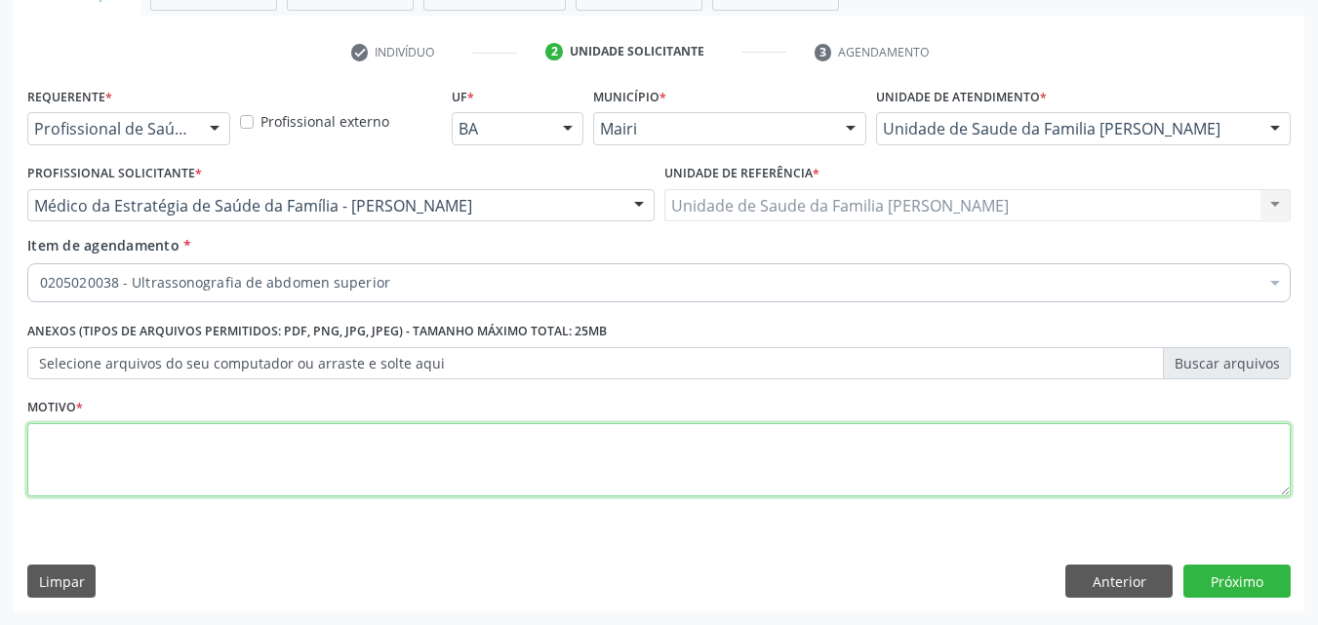
click at [137, 439] on textarea at bounding box center [659, 460] width 1264 height 74
type textarea "POSIVEL HÉRNIA"
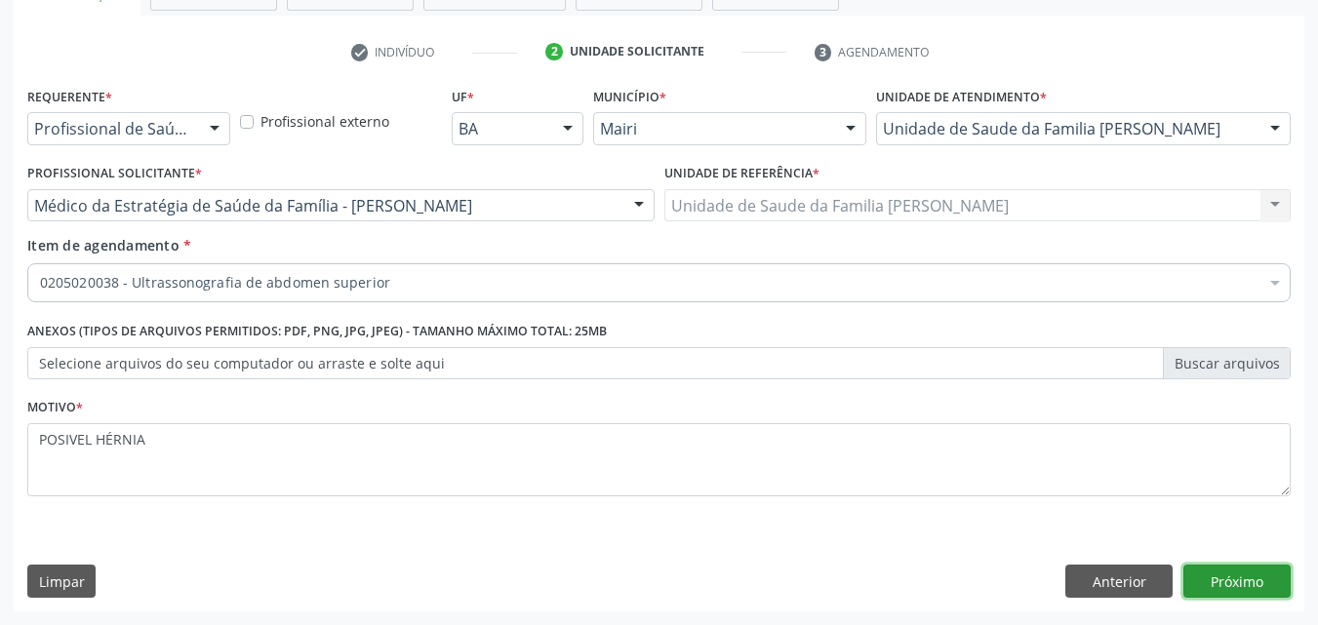
click at [1208, 574] on button "Próximo" at bounding box center [1237, 581] width 107 height 33
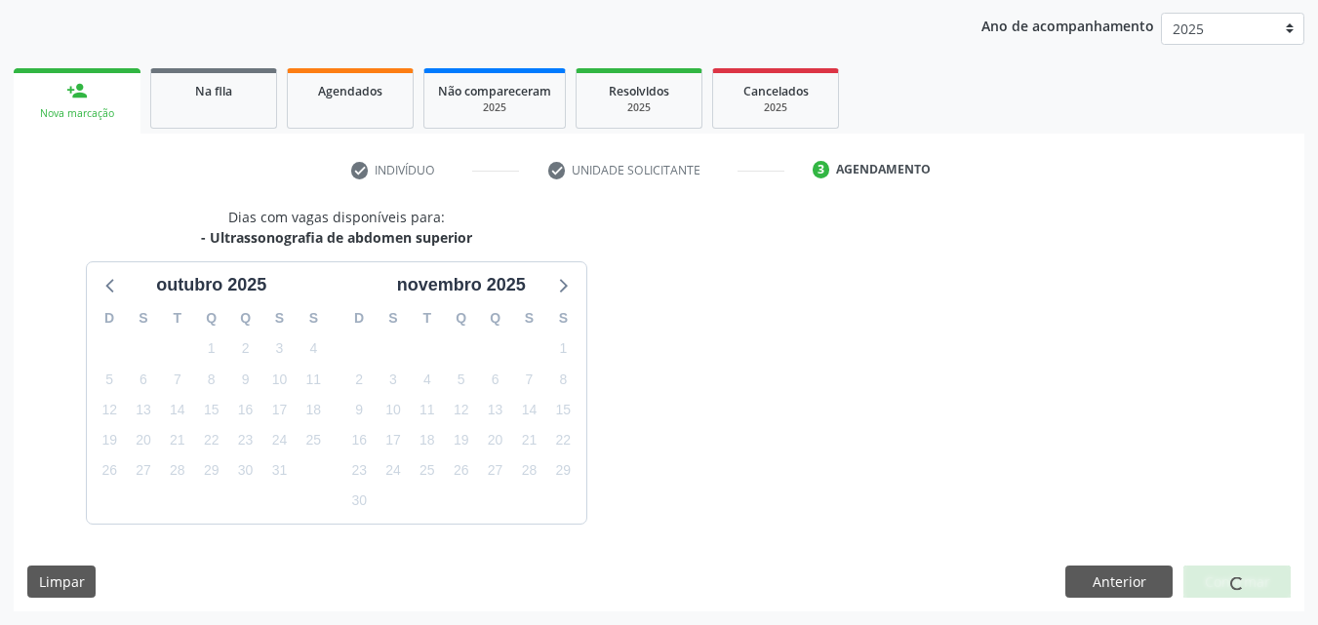
scroll to position [281, 0]
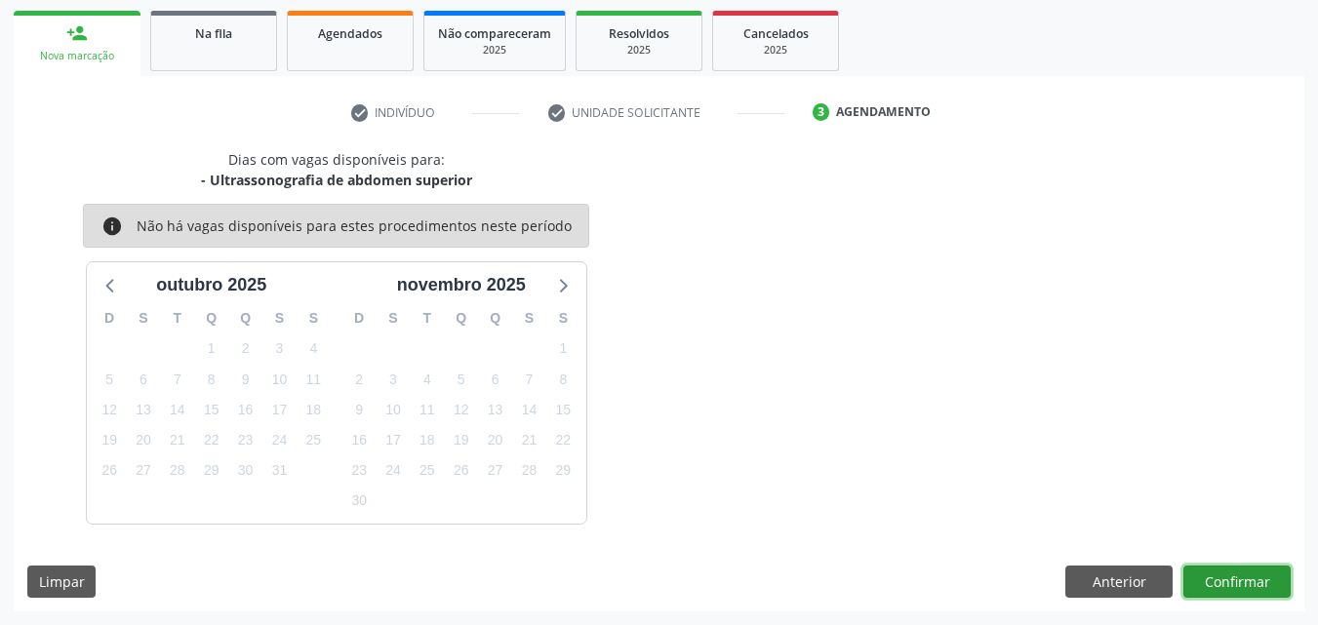
click at [1208, 574] on button "Confirmar" at bounding box center [1237, 582] width 107 height 33
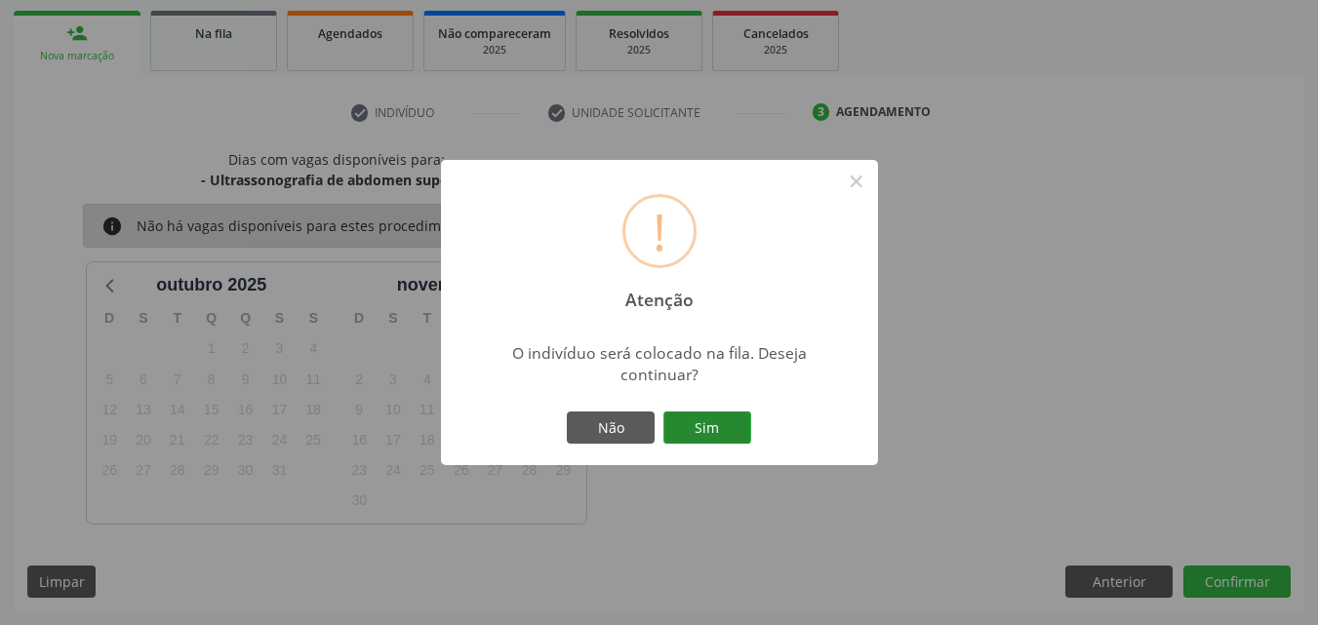
click at [697, 423] on button "Sim" at bounding box center [708, 428] width 88 height 33
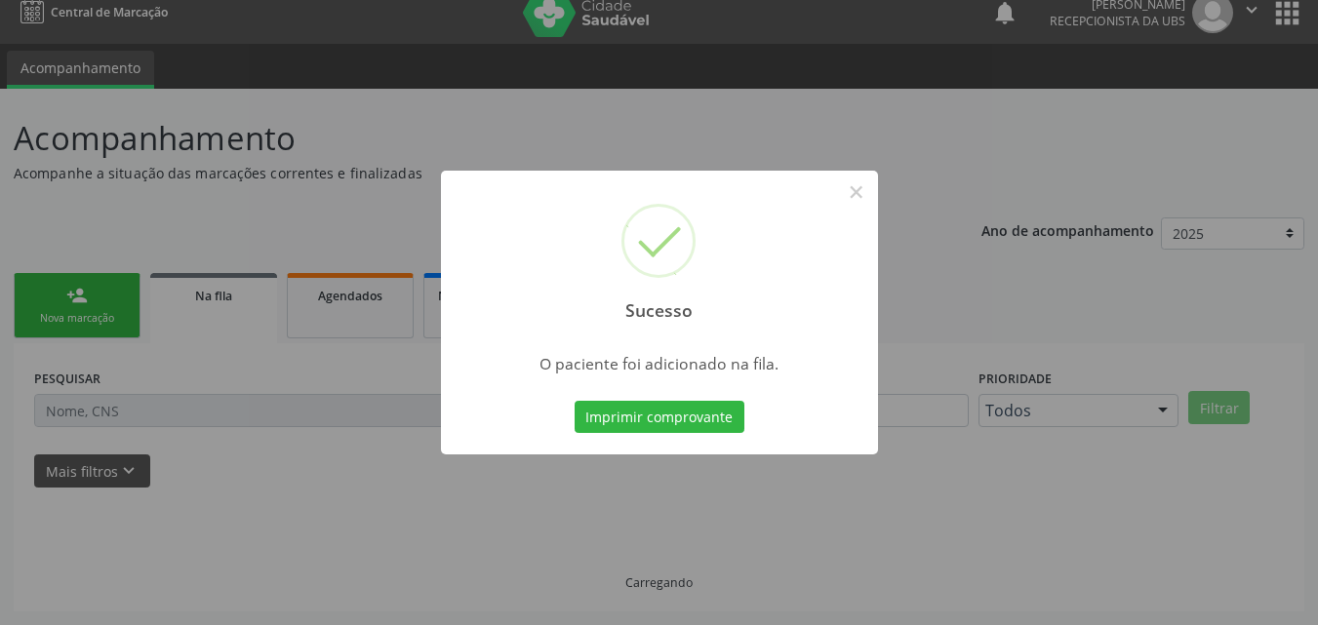
scroll to position [19, 0]
